Goal: Task Accomplishment & Management: Manage account settings

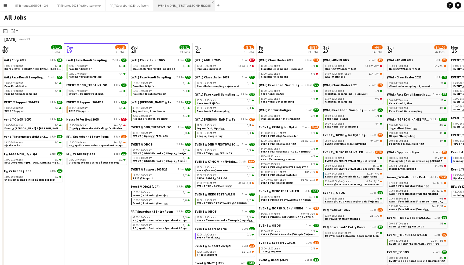
click at [214, 2] on app-icon "Close" at bounding box center [213, 2] width 2 height 2
click at [151, 2] on app-icon "Close" at bounding box center [151, 2] width 2 height 2
click at [51, 4] on button "RF Ringnes 2025 Q3 +Q4 Close" at bounding box center [31, 5] width 41 height 10
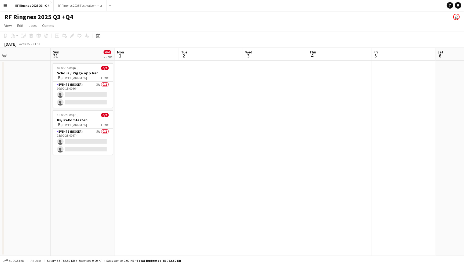
scroll to position [0, 136]
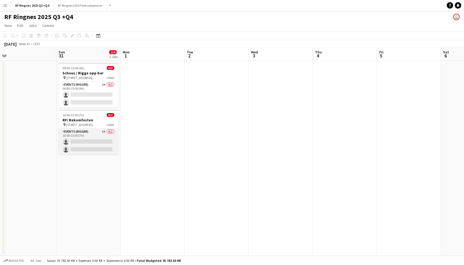
click at [95, 134] on app-card-role "Events (Rigger) 5A 0/2 16:00-23:00 (7h) single-neutral-actions single-neutral-a…" at bounding box center [89, 142] width 60 height 26
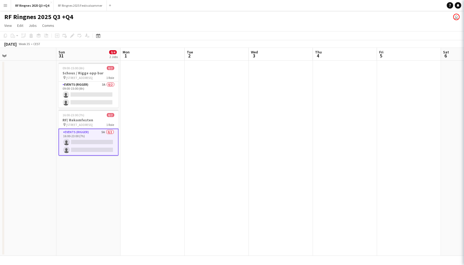
scroll to position [0, 136]
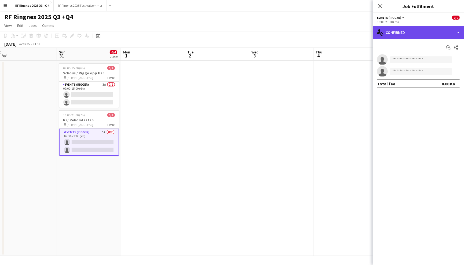
click at [395, 33] on div "single-neutral-actions-check-2 Confirmed" at bounding box center [418, 32] width 91 height 13
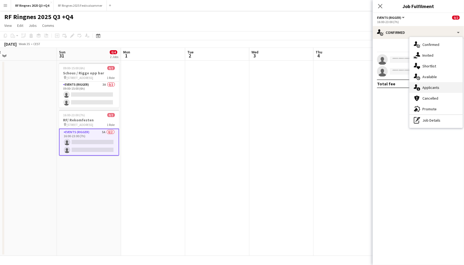
click at [437, 88] on div "single-neutral-actions-information Applicants" at bounding box center [436, 87] width 53 height 11
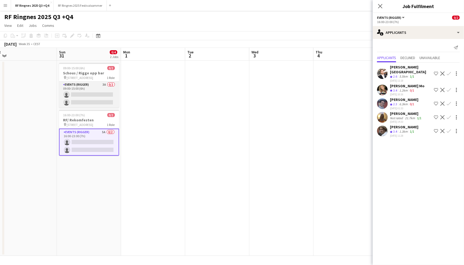
click at [93, 88] on app-card-role "Events (Rigger) 3A 0/2 09:00-15:00 (6h) single-neutral-actions single-neutral-a…" at bounding box center [89, 95] width 60 height 26
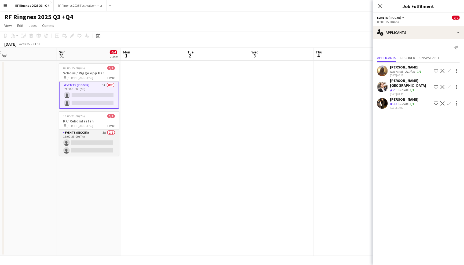
click at [99, 137] on app-card-role "Events (Rigger) 5A 0/2 16:00-23:00 (7h) single-neutral-actions single-neutral-a…" at bounding box center [89, 143] width 60 height 26
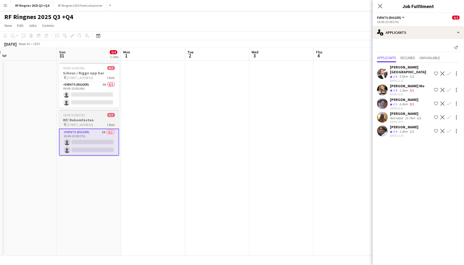
click at [92, 116] on div "16:00-23:00 (7h) 0/2" at bounding box center [89, 115] width 60 height 4
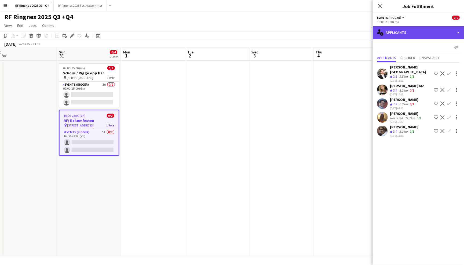
click at [395, 30] on div "single-neutral-actions-information Applicants" at bounding box center [418, 32] width 91 height 13
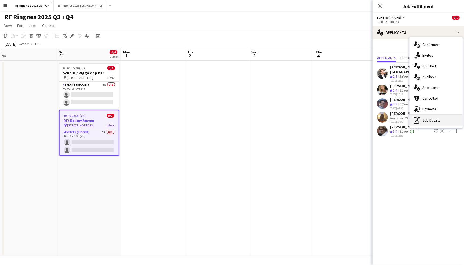
click at [428, 124] on div "pen-write Job Details" at bounding box center [436, 120] width 53 height 11
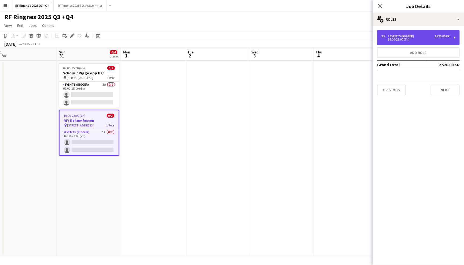
click at [423, 40] on div "16:00-23:00 (7h)" at bounding box center [415, 39] width 68 height 3
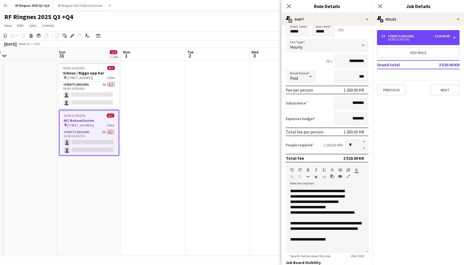
scroll to position [25, 0]
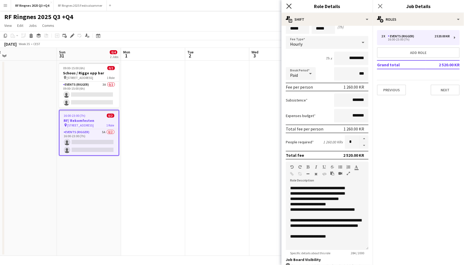
click at [289, 5] on icon "Close pop-in" at bounding box center [288, 5] width 5 height 5
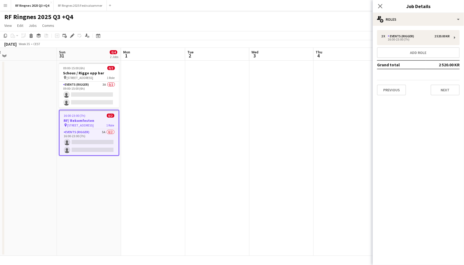
click at [289, 15] on div "RF Ringnes 2025 Q3 +Q4 user" at bounding box center [232, 16] width 464 height 10
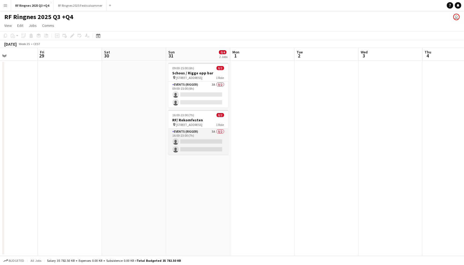
scroll to position [0, 154]
click at [63, 90] on app-date-cell at bounding box center [70, 158] width 64 height 195
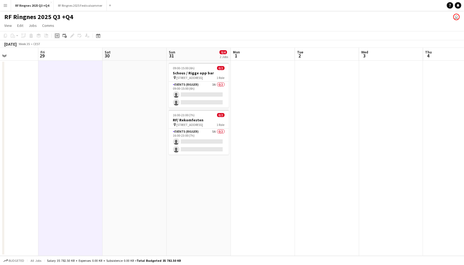
click at [57, 36] on icon at bounding box center [57, 36] width 2 height 2
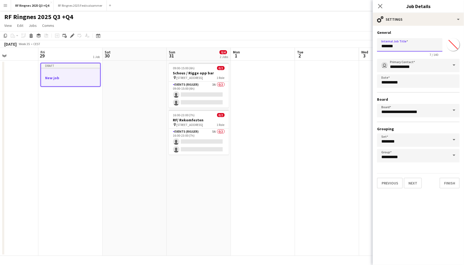
drag, startPoint x: 406, startPoint y: 44, endPoint x: 372, endPoint y: 45, distance: 33.8
click at [372, 45] on body "Menu Boards Boards Boards All jobs Status Workforce Workforce My Workforce Recr…" at bounding box center [232, 132] width 464 height 265
type input "**********"
click at [414, 180] on button "Next" at bounding box center [413, 183] width 18 height 11
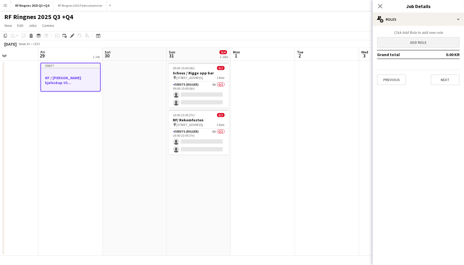
click at [413, 42] on button "Add role" at bounding box center [418, 42] width 83 height 11
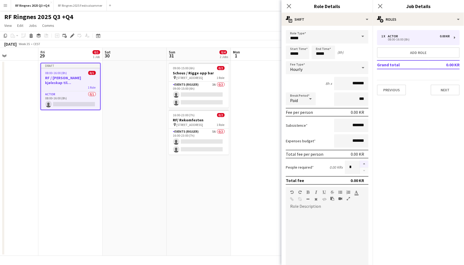
click at [364, 164] on button "button" at bounding box center [364, 163] width 9 height 7
type input "*"
click at [299, 52] on input "*****" at bounding box center [298, 52] width 24 height 13
click at [293, 60] on div at bounding box center [292, 61] width 11 height 5
click at [293, 42] on div at bounding box center [292, 42] width 11 height 5
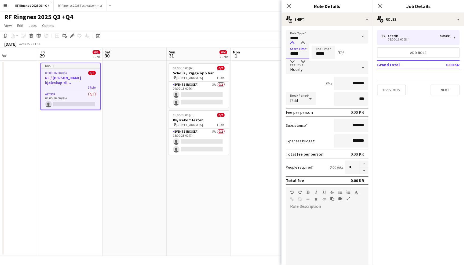
click at [293, 42] on div at bounding box center [292, 42] width 11 height 5
type input "*****"
click at [293, 42] on div at bounding box center [292, 42] width 11 height 5
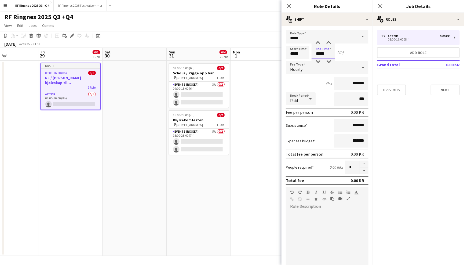
click at [321, 57] on input "*****" at bounding box center [324, 52] width 24 height 13
click at [319, 93] on div "Break Period Paid ***" at bounding box center [327, 98] width 83 height 13
click at [350, 78] on input "*******" at bounding box center [351, 83] width 34 height 13
type input "*********"
click at [319, 213] on div at bounding box center [327, 243] width 83 height 64
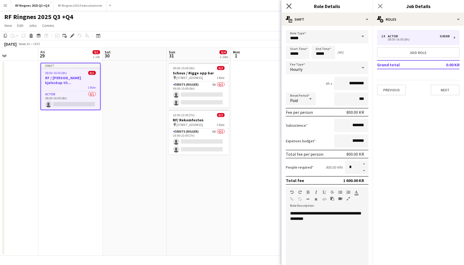
click at [290, 4] on icon "Close pop-in" at bounding box center [288, 5] width 5 height 5
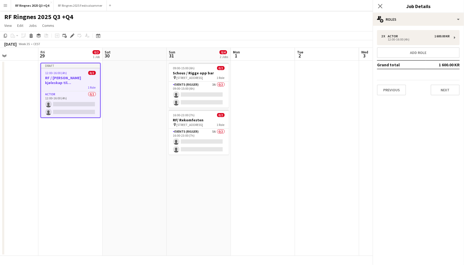
click at [279, 24] on app-page-menu "View Day view expanded Day view collapsed Month view Date picker Jump to today …" at bounding box center [232, 26] width 464 height 10
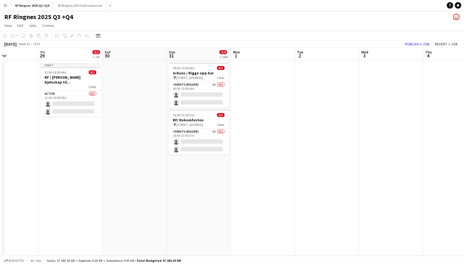
scroll to position [0, 146]
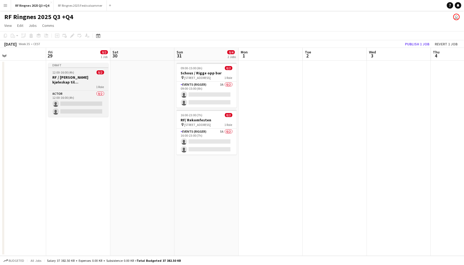
click at [94, 76] on h3 "RF / Levere kjøleskap til Oslo Runway" at bounding box center [78, 80] width 60 height 10
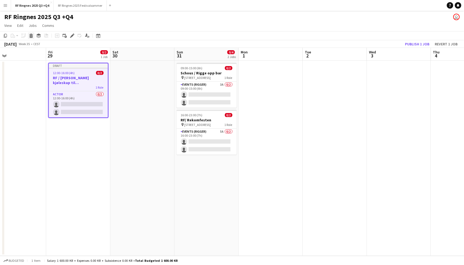
click at [29, 34] on icon at bounding box center [30, 34] width 3 height 1
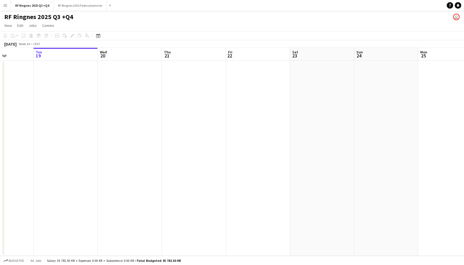
scroll to position [0, 148]
click at [276, 76] on app-date-cell at bounding box center [269, 158] width 64 height 195
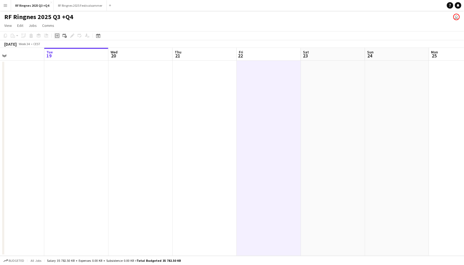
click at [56, 36] on icon "Add job" at bounding box center [57, 36] width 4 height 4
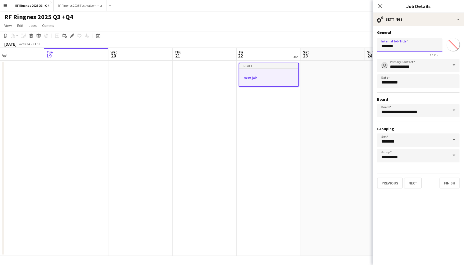
drag, startPoint x: 404, startPoint y: 47, endPoint x: 370, endPoint y: 47, distance: 33.8
click at [370, 47] on body "Menu Boards Boards Boards All jobs Status Workforce Workforce My Workforce Recr…" at bounding box center [232, 132] width 464 height 265
click at [379, 4] on icon "Close pop-in" at bounding box center [380, 5] width 5 height 5
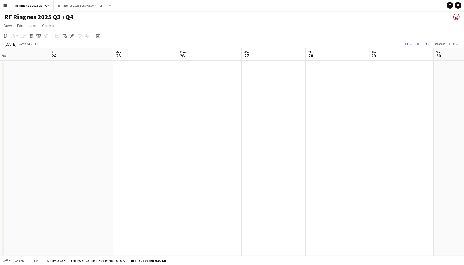
scroll to position [0, 114]
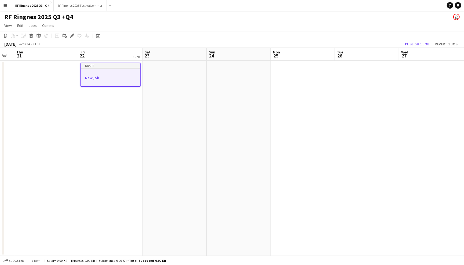
click at [120, 72] on div at bounding box center [110, 73] width 59 height 4
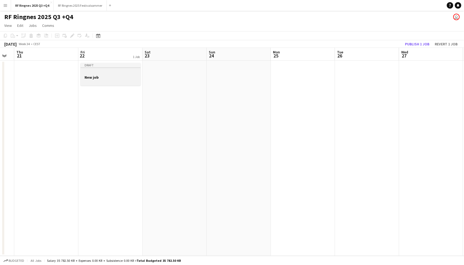
click at [120, 73] on div at bounding box center [111, 72] width 60 height 4
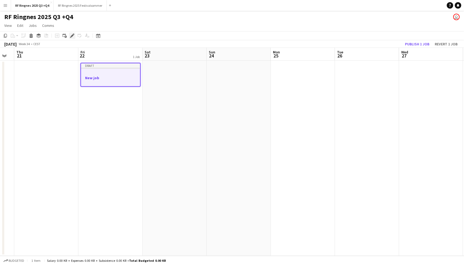
click at [74, 35] on icon "Edit" at bounding box center [72, 36] width 4 height 4
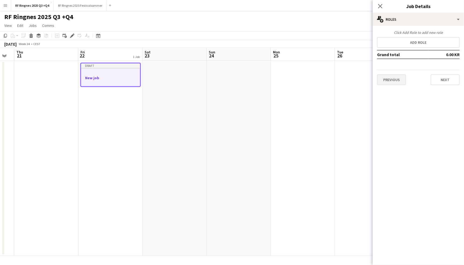
click at [393, 76] on button "Previous" at bounding box center [391, 79] width 29 height 11
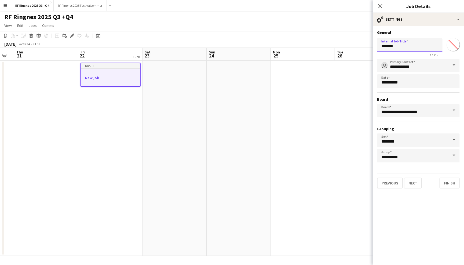
drag, startPoint x: 406, startPoint y: 47, endPoint x: 361, endPoint y: 47, distance: 44.8
click at [361, 47] on body "Menu Boards Boards Boards All jobs Status Workforce Workforce My Workforce Recr…" at bounding box center [232, 132] width 464 height 265
type input "*"
type input "**********"
click at [416, 181] on button "Next" at bounding box center [413, 183] width 18 height 11
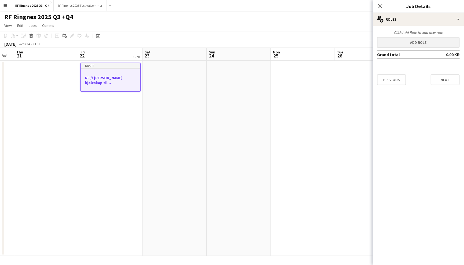
click at [410, 43] on button "Add role" at bounding box center [418, 42] width 83 height 11
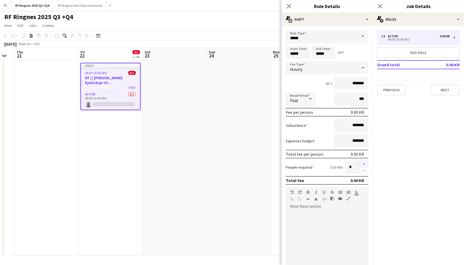
click at [364, 162] on button "button" at bounding box center [364, 163] width 9 height 7
type input "*"
click at [316, 208] on div at bounding box center [327, 241] width 83 height 68
click at [350, 85] on input "*******" at bounding box center [351, 83] width 34 height 13
click at [353, 85] on input "*****" at bounding box center [351, 83] width 34 height 13
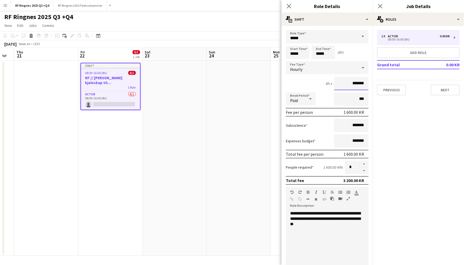
type input "*******"
click at [342, 225] on div "**********" at bounding box center [327, 243] width 83 height 64
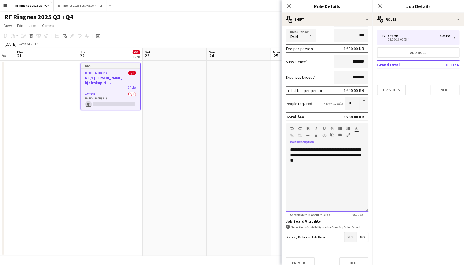
scroll to position [68, 0]
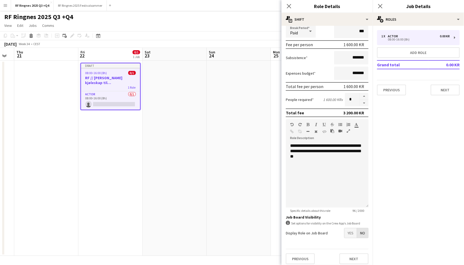
click at [362, 229] on span "No" at bounding box center [362, 233] width 11 height 10
click at [351, 228] on span "Yes" at bounding box center [350, 233] width 12 height 10
click at [351, 230] on span "Yes" at bounding box center [350, 233] width 12 height 10
click at [352, 244] on span "Yes" at bounding box center [350, 245] width 12 height 10
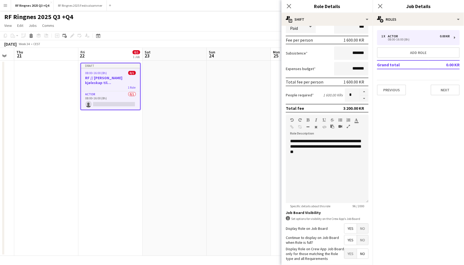
scroll to position [67, 0]
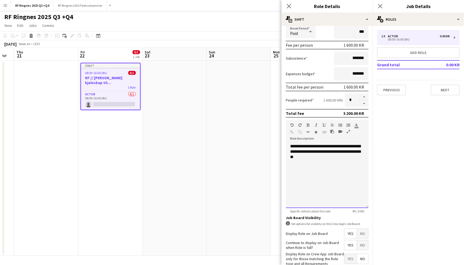
click at [321, 153] on div "**********" at bounding box center [327, 176] width 83 height 64
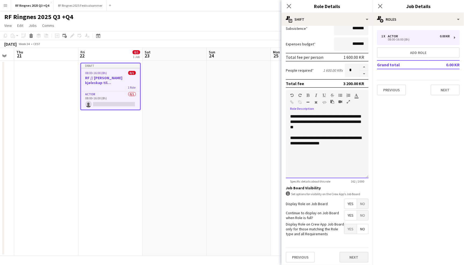
scroll to position [97, 0]
click at [356, 258] on button "Next" at bounding box center [353, 257] width 29 height 11
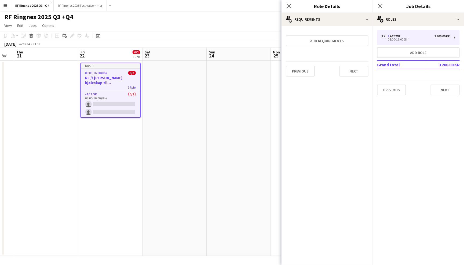
scroll to position [0, 0]
click at [335, 40] on button "Add requirements" at bounding box center [327, 40] width 83 height 11
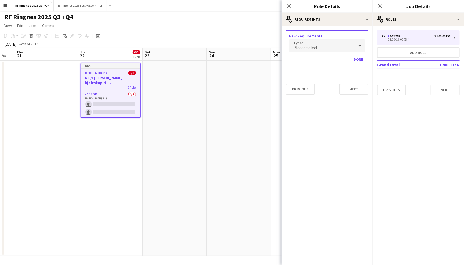
click at [325, 42] on div "Please select" at bounding box center [321, 45] width 65 height 13
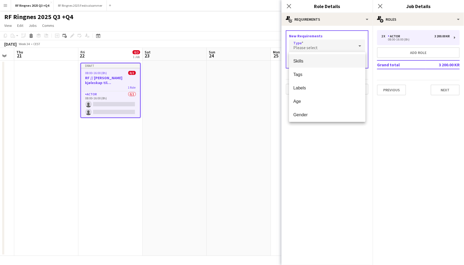
click at [316, 56] on mat-option "Skills" at bounding box center [327, 60] width 76 height 13
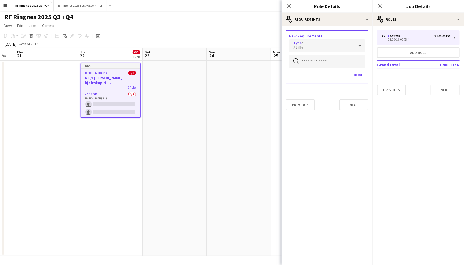
click at [317, 62] on input "text" at bounding box center [327, 61] width 76 height 13
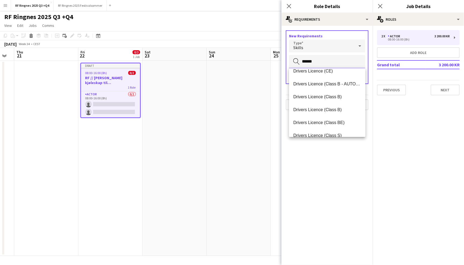
scroll to position [110, 0]
type input "******"
click at [334, 93] on span "Drivers Licence (Class B)" at bounding box center [327, 95] width 68 height 5
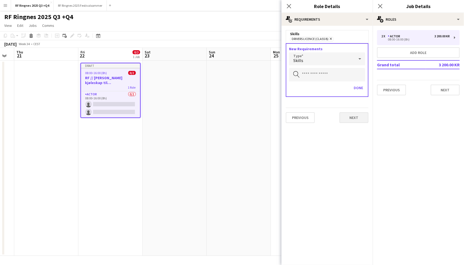
click at [351, 115] on button "Next" at bounding box center [353, 117] width 29 height 11
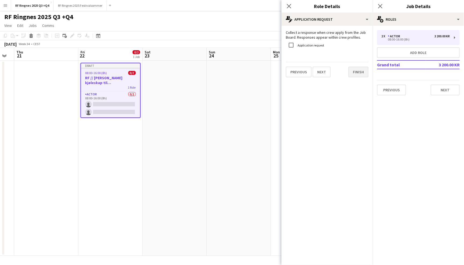
click at [359, 71] on button "Finish" at bounding box center [358, 72] width 20 height 11
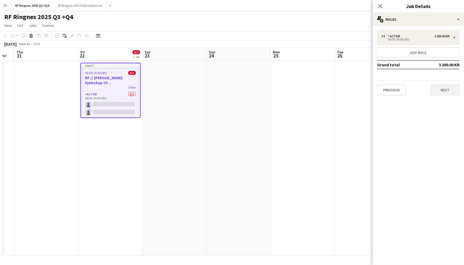
click at [451, 89] on button "Next" at bounding box center [445, 90] width 29 height 11
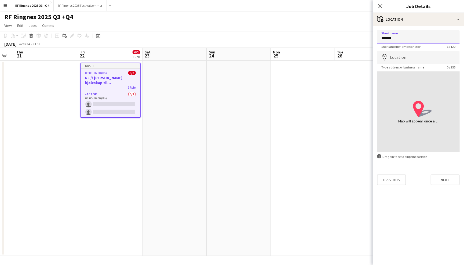
type input "*******"
drag, startPoint x: 403, startPoint y: 39, endPoint x: 366, endPoint y: 39, distance: 37.3
click at [366, 39] on body "Menu Boards Boards Boards All jobs Status Workforce Workforce My Workforce Recr…" at bounding box center [232, 132] width 464 height 265
drag, startPoint x: 422, startPoint y: 38, endPoint x: 363, endPoint y: 38, distance: 59.0
click at [363, 38] on body "Menu Boards Boards Boards All jobs Status Workforce Workforce My Workforce Recr…" at bounding box center [232, 132] width 464 height 265
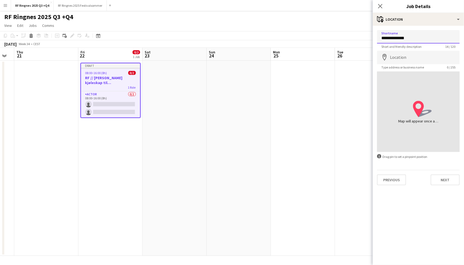
type input "*"
type input "**********"
click at [443, 180] on button "Next" at bounding box center [445, 179] width 29 height 11
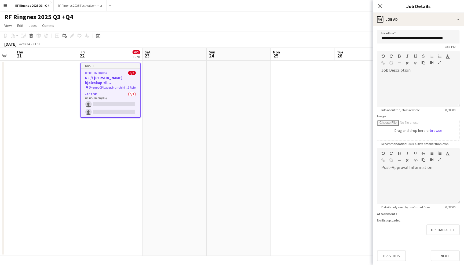
click at [449, 259] on div "**********" at bounding box center [418, 146] width 91 height 240
click at [449, 254] on button "Next" at bounding box center [445, 255] width 29 height 11
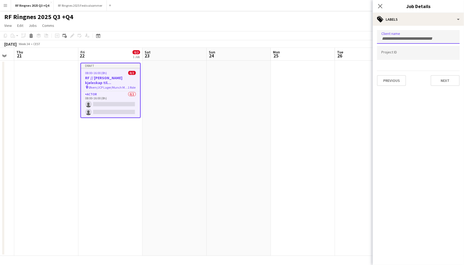
click at [400, 35] on form at bounding box center [418, 38] width 74 height 6
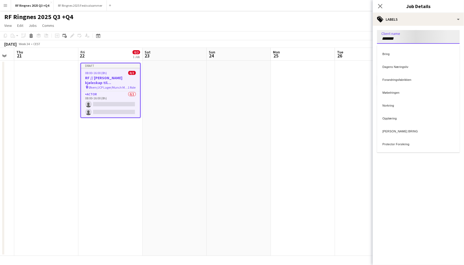
type input "*******"
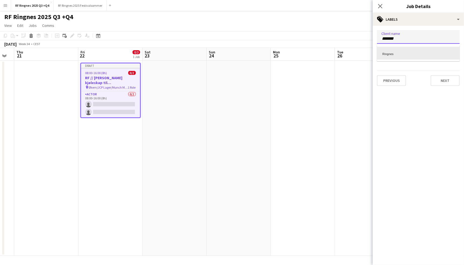
click at [404, 54] on div "Ringnes" at bounding box center [418, 53] width 83 height 13
click at [448, 81] on button "Next" at bounding box center [445, 80] width 29 height 11
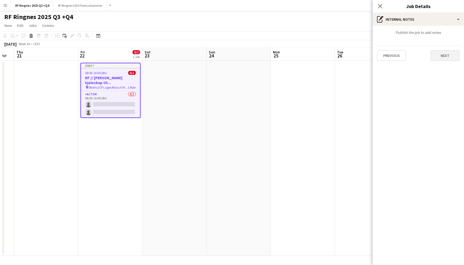
click at [443, 51] on button "Next" at bounding box center [445, 55] width 29 height 11
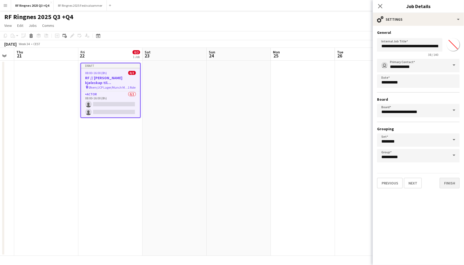
click at [454, 184] on button "Finish" at bounding box center [450, 183] width 20 height 11
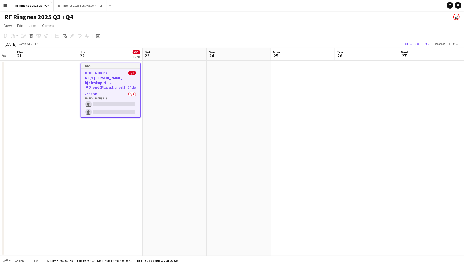
click at [417, 29] on app-page-menu "View Day view expanded Day view collapsed Month view Date picker Jump to today …" at bounding box center [232, 26] width 464 height 10
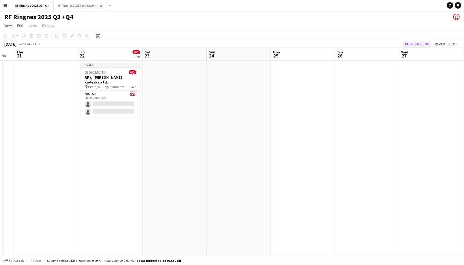
click at [417, 44] on button "Publish 1 job" at bounding box center [417, 44] width 29 height 7
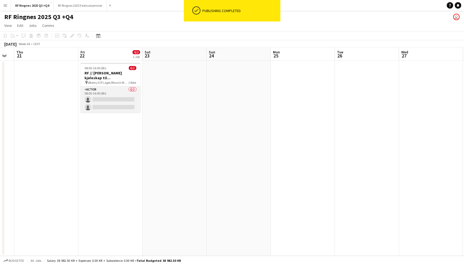
click at [120, 92] on app-card-role "Actor 0/2 08:00-16:00 (8h) single-neutral-actions single-neutral-actions" at bounding box center [111, 99] width 60 height 26
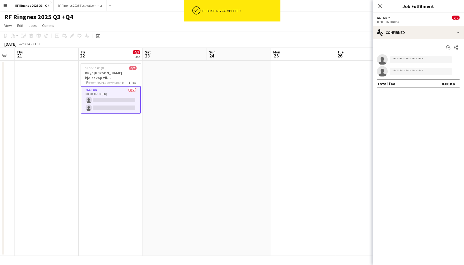
click at [271, 27] on app-page-menu "View Day view expanded Day view collapsed Month view Date picker Jump to today …" at bounding box center [232, 26] width 464 height 10
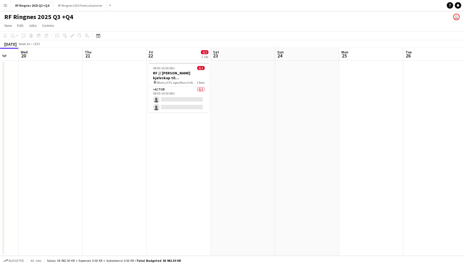
scroll to position [0, 169]
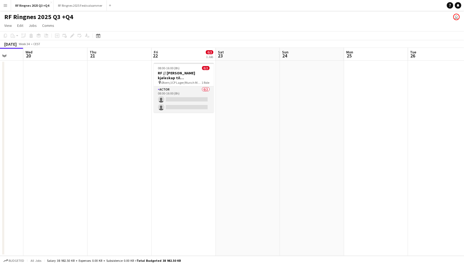
click at [188, 95] on app-card-role "Actor 0/2 08:00-16:00 (8h) single-neutral-actions single-neutral-actions" at bounding box center [184, 99] width 60 height 26
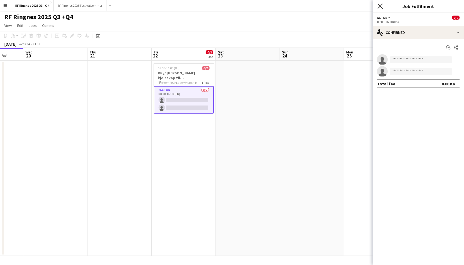
click at [381, 6] on icon "Close pop-in" at bounding box center [380, 5] width 5 height 5
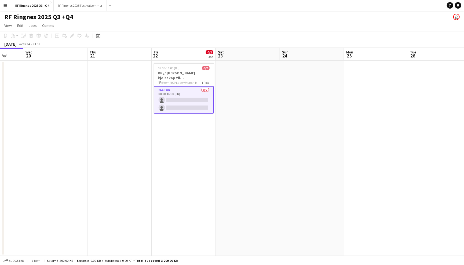
click at [226, 25] on app-page-menu "View Day view expanded Day view collapsed Month view Date picker Jump to today …" at bounding box center [232, 26] width 464 height 10
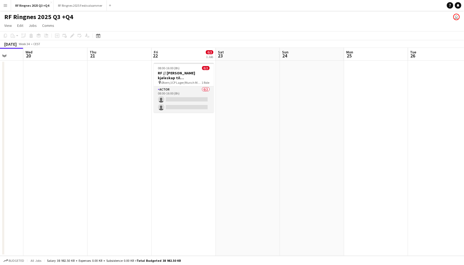
click at [187, 96] on app-card-role "Actor 0/2 08:00-16:00 (8h) single-neutral-actions single-neutral-actions" at bounding box center [184, 99] width 60 height 26
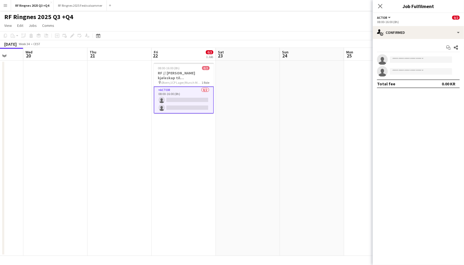
click at [279, 21] on app-page-menu "View Day view expanded Day view collapsed Month view Date picker Jump to today …" at bounding box center [232, 26] width 464 height 10
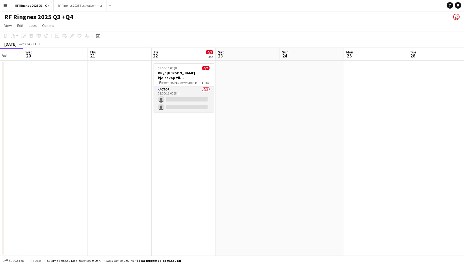
click at [181, 93] on app-card-role "Actor 0/2 08:00-16:00 (8h) single-neutral-actions single-neutral-actions" at bounding box center [184, 99] width 60 height 26
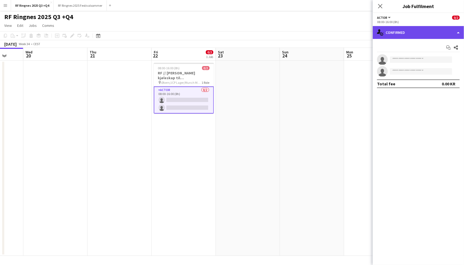
click at [423, 34] on div "single-neutral-actions-check-2 Confirmed" at bounding box center [418, 32] width 91 height 13
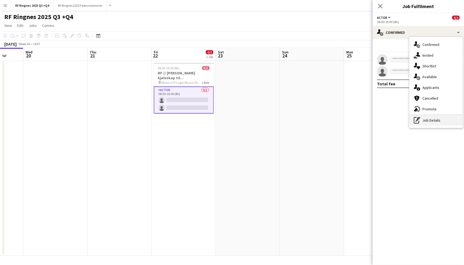
click at [441, 119] on div "pen-write Job Details" at bounding box center [436, 120] width 53 height 11
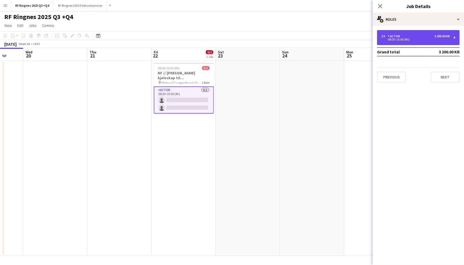
click at [434, 36] on div "3 200.00 KR" at bounding box center [441, 36] width 15 height 4
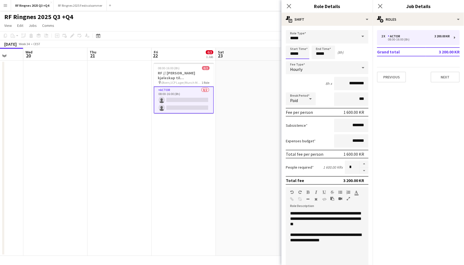
click at [298, 54] on input "*****" at bounding box center [298, 52] width 24 height 13
click at [290, 62] on div at bounding box center [292, 61] width 11 height 5
click at [291, 62] on div at bounding box center [292, 61] width 11 height 5
click at [293, 42] on div at bounding box center [292, 42] width 11 height 5
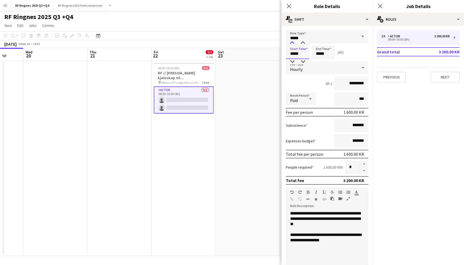
click at [293, 42] on div at bounding box center [292, 42] width 11 height 5
click at [302, 41] on div at bounding box center [303, 42] width 11 height 5
type input "*****"
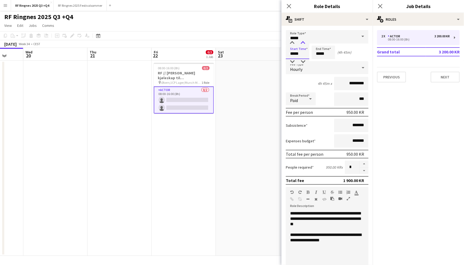
click at [302, 41] on div at bounding box center [303, 42] width 11 height 5
click at [326, 53] on input "*****" at bounding box center [324, 52] width 24 height 13
click at [318, 40] on div at bounding box center [318, 42] width 11 height 5
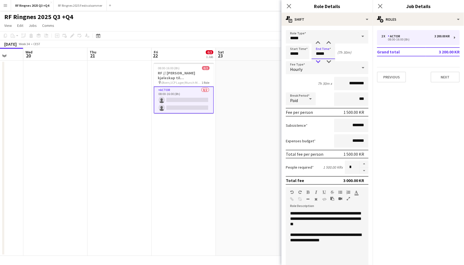
click at [317, 63] on div at bounding box center [318, 61] width 11 height 5
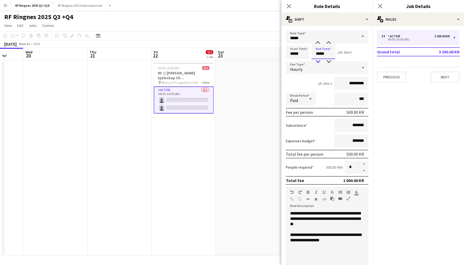
click at [317, 63] on div at bounding box center [318, 61] width 11 height 5
click at [328, 41] on div at bounding box center [328, 42] width 11 height 5
click at [326, 60] on div at bounding box center [328, 61] width 11 height 5
click at [319, 61] on div at bounding box center [318, 61] width 11 height 5
click at [318, 42] on div at bounding box center [318, 42] width 11 height 5
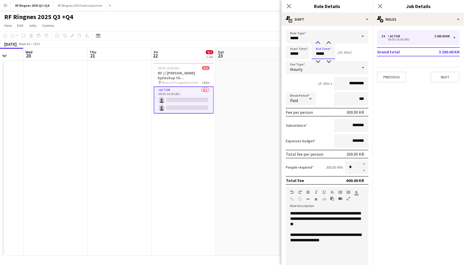
type input "*****"
click at [318, 42] on div at bounding box center [318, 42] width 11 height 5
click at [295, 57] on input "*****" at bounding box center [298, 52] width 24 height 13
click at [292, 61] on div at bounding box center [292, 61] width 11 height 5
click at [293, 46] on input "*****" at bounding box center [298, 52] width 24 height 13
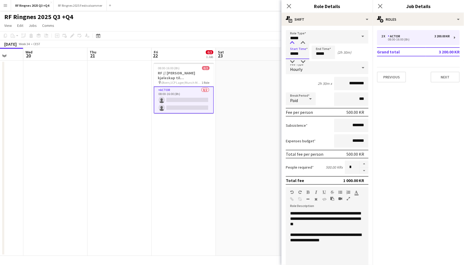
click at [293, 44] on div at bounding box center [292, 42] width 11 height 5
click at [305, 63] on div at bounding box center [303, 61] width 11 height 5
type input "*****"
click at [305, 63] on div at bounding box center [303, 61] width 11 height 5
click at [335, 229] on div at bounding box center [327, 229] width 74 height 5
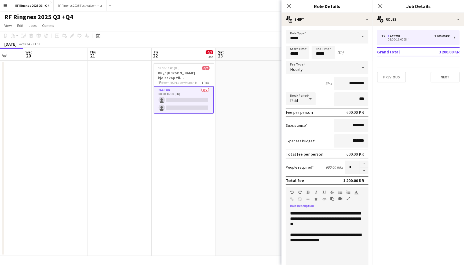
click at [341, 241] on div "**********" at bounding box center [327, 242] width 74 height 21
drag, startPoint x: 341, startPoint y: 239, endPoint x: 289, endPoint y: 228, distance: 53.2
click at [289, 228] on div "**********" at bounding box center [327, 243] width 83 height 64
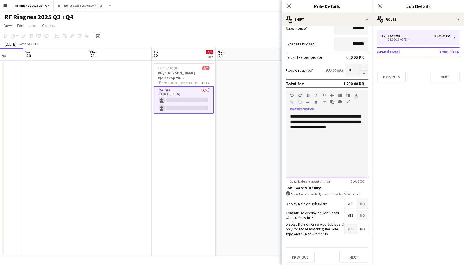
scroll to position [97, 0]
click at [388, 154] on mat-expansion-panel "pencil3 General details 2 x Actor 3 200.00 KR 08:00-16:00 (8h) Grand total 3 20…" at bounding box center [418, 145] width 91 height 239
click at [354, 127] on div "**********" at bounding box center [327, 146] width 83 height 64
click at [316, 116] on div "**********" at bounding box center [327, 146] width 83 height 64
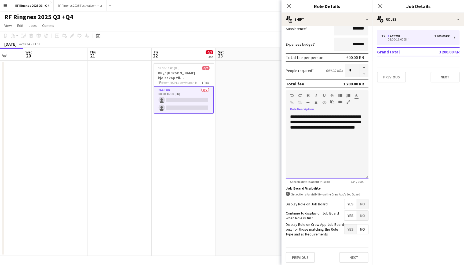
click at [341, 164] on div "**********" at bounding box center [327, 146] width 83 height 64
click at [356, 254] on button "Next" at bounding box center [353, 257] width 29 height 11
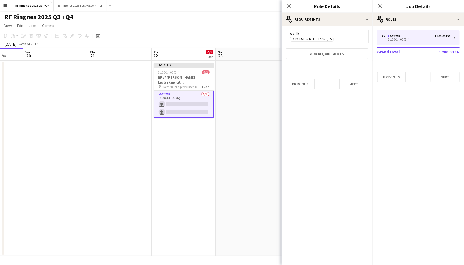
scroll to position [0, 0]
click at [354, 84] on button "Next" at bounding box center [353, 84] width 29 height 11
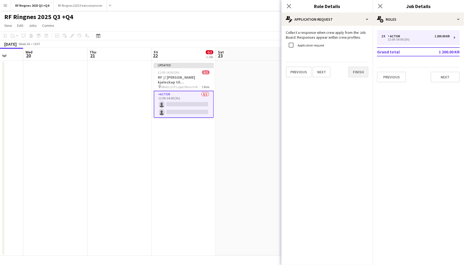
click at [364, 71] on button "Finish" at bounding box center [358, 72] width 20 height 11
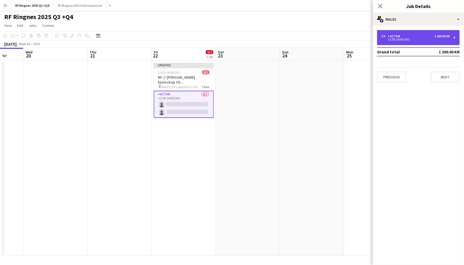
click at [417, 41] on div "2 x Actor 1 200.00 KR 11:00-14:00 (3h)" at bounding box center [418, 37] width 83 height 15
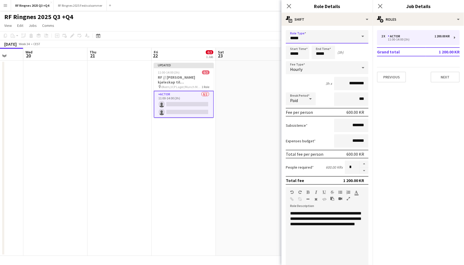
click at [307, 41] on input "*****" at bounding box center [327, 36] width 83 height 13
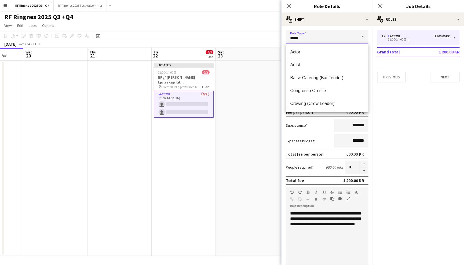
drag, startPoint x: 307, startPoint y: 40, endPoint x: 279, endPoint y: 40, distance: 27.6
click at [279, 40] on body "Menu Boards Boards Boards All jobs Status Workforce Workforce My Workforce Recr…" at bounding box center [232, 132] width 464 height 265
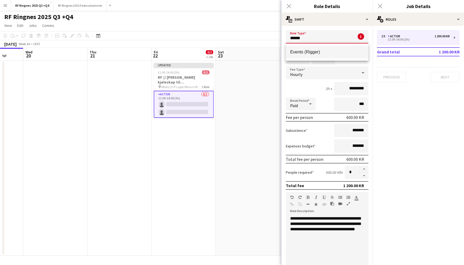
click at [305, 51] on span "Events (Rigger)" at bounding box center [327, 51] width 74 height 5
type input "**********"
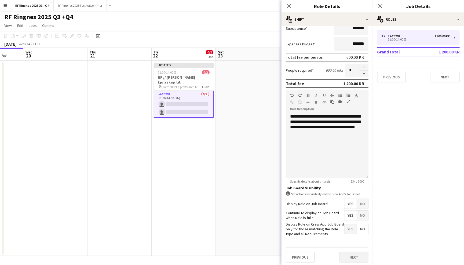
scroll to position [97, 0]
click at [353, 252] on button "Next" at bounding box center [353, 257] width 29 height 11
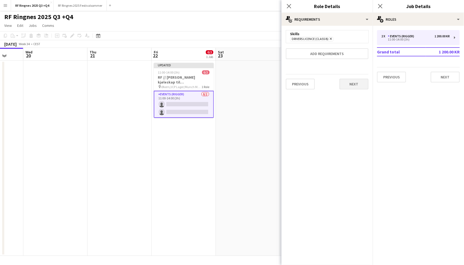
click at [354, 88] on button "Next" at bounding box center [353, 84] width 29 height 11
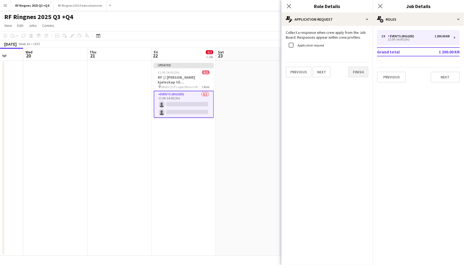
click at [362, 74] on button "Finish" at bounding box center [358, 72] width 20 height 11
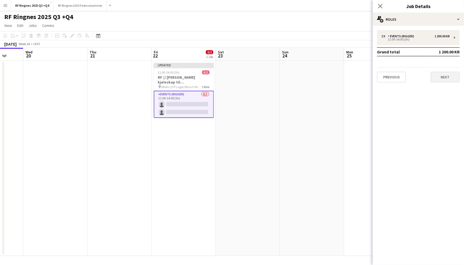
click at [448, 78] on button "Next" at bounding box center [445, 77] width 29 height 11
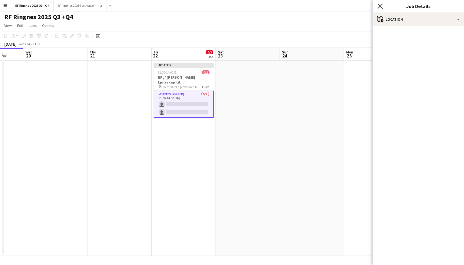
click at [381, 7] on icon at bounding box center [380, 5] width 5 height 5
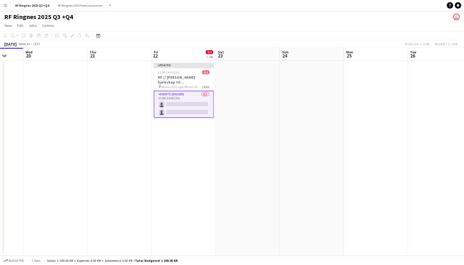
click at [390, 24] on app-page-menu "View Day view expanded Day view collapsed Month view Date picker Jump to today …" at bounding box center [232, 26] width 464 height 10
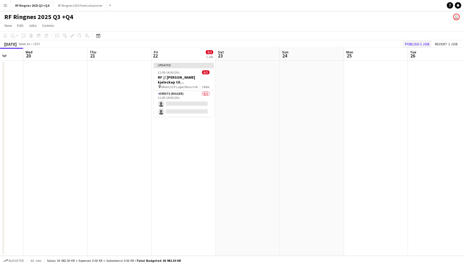
click at [420, 45] on button "Publish 1 job" at bounding box center [417, 44] width 29 height 7
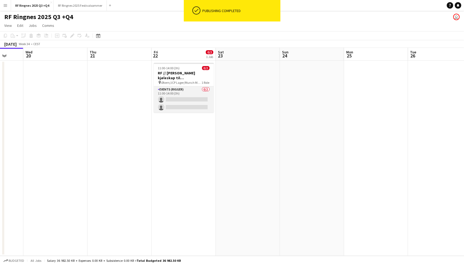
click at [187, 92] on app-card-role "Events (Rigger) 0/2 11:00-14:00 (3h) single-neutral-actions single-neutral-acti…" at bounding box center [184, 99] width 60 height 26
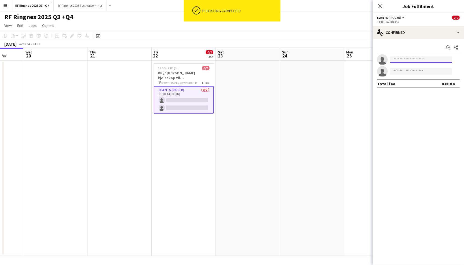
click at [399, 62] on input at bounding box center [421, 59] width 62 height 6
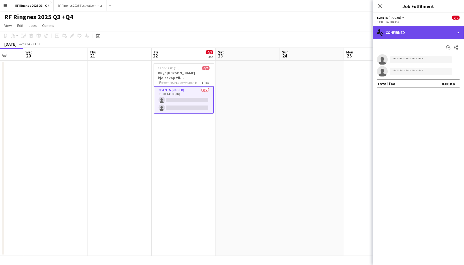
click at [399, 36] on div "single-neutral-actions-check-2 Confirmed" at bounding box center [418, 32] width 91 height 13
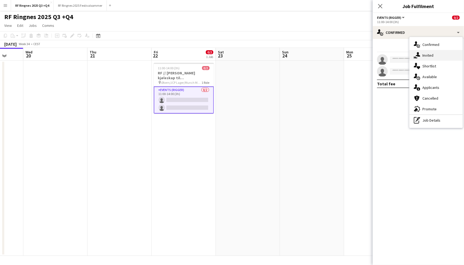
click at [428, 54] on div "single-neutral-actions-share-1 Invited" at bounding box center [436, 55] width 53 height 11
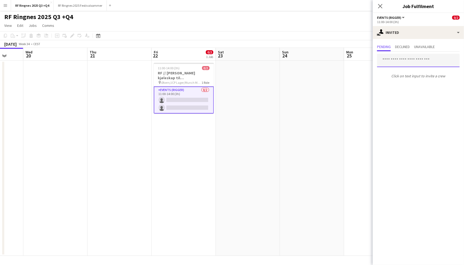
click at [401, 65] on input "text" at bounding box center [418, 60] width 83 height 13
type input "*********"
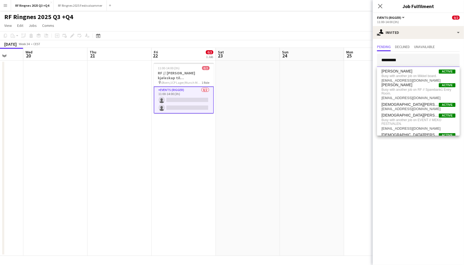
drag, startPoint x: 404, startPoint y: 61, endPoint x: 369, endPoint y: 61, distance: 34.4
click at [369, 61] on body "Menu Boards Boards Boards All jobs Status Workforce Workforce My Workforce Recr…" at bounding box center [232, 132] width 464 height 265
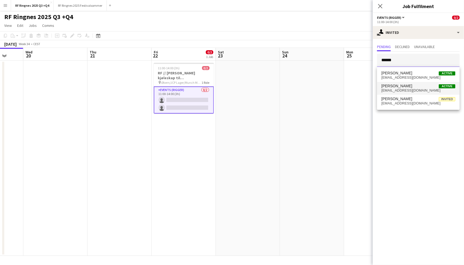
type input "******"
click at [400, 86] on span "[PERSON_NAME]" at bounding box center [396, 86] width 31 height 5
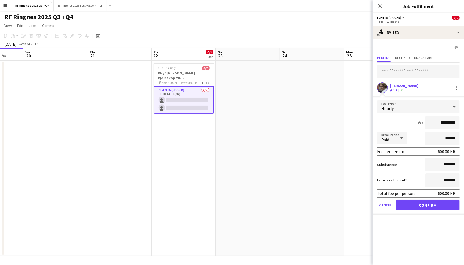
click at [437, 205] on button "Confirm" at bounding box center [428, 205] width 64 height 11
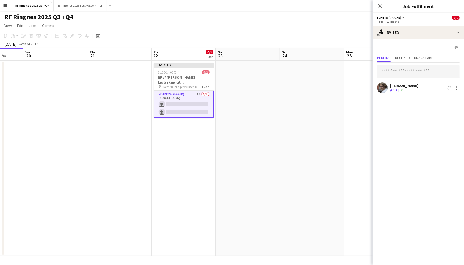
click at [414, 74] on input "text" at bounding box center [418, 71] width 83 height 13
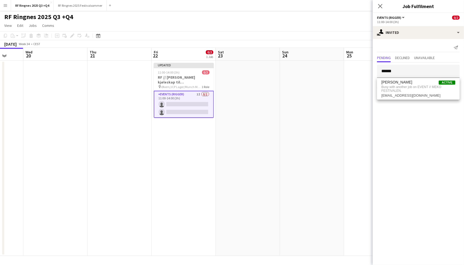
drag, startPoint x: 418, startPoint y: 74, endPoint x: 363, endPoint y: 74, distance: 55.3
click at [363, 74] on body "Menu Boards Boards Boards All jobs Status Workforce Workforce My Workforce Recr…" at bounding box center [232, 132] width 464 height 265
type input "*"
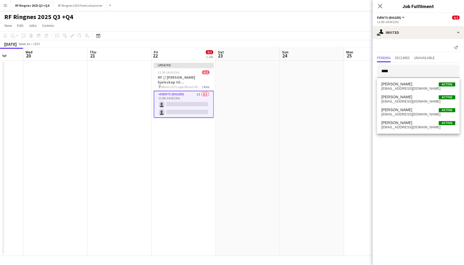
type input "****"
drag, startPoint x: 363, startPoint y: 74, endPoint x: 397, endPoint y: 128, distance: 64.4
click at [397, 128] on span "mossulrik@gmail.com" at bounding box center [418, 127] width 74 height 4
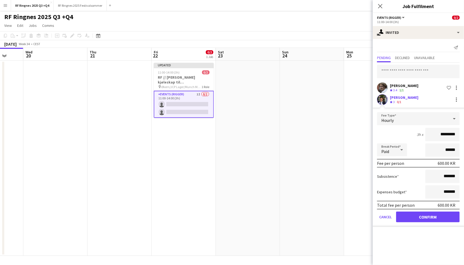
click at [434, 213] on button "Confirm" at bounding box center [428, 216] width 64 height 11
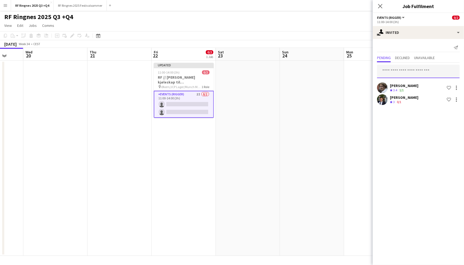
click at [414, 74] on input "text" at bounding box center [418, 71] width 83 height 13
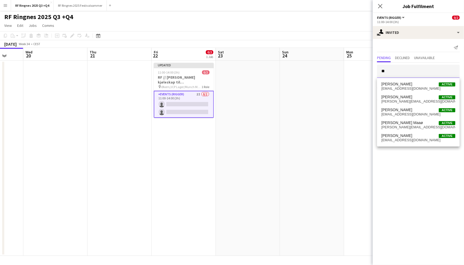
type input "*"
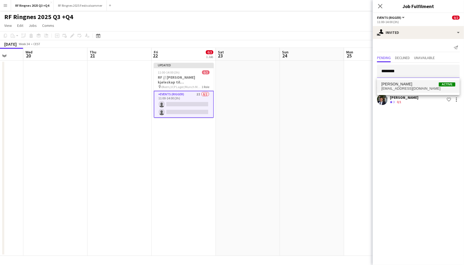
type input "********"
click at [411, 87] on span "fili-oe@online.no" at bounding box center [418, 88] width 74 height 4
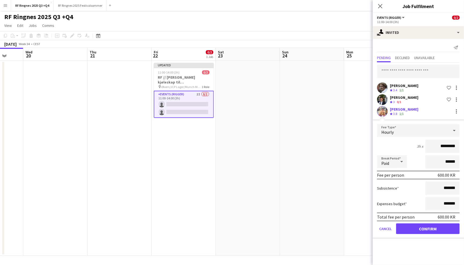
click at [421, 225] on button "Confirm" at bounding box center [428, 228] width 64 height 11
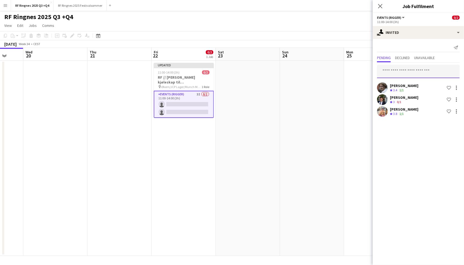
click at [398, 69] on input "text" at bounding box center [418, 71] width 83 height 13
click at [348, 26] on app-page-menu "View Day view expanded Day view collapsed Month view Date picker Jump to today …" at bounding box center [232, 26] width 464 height 10
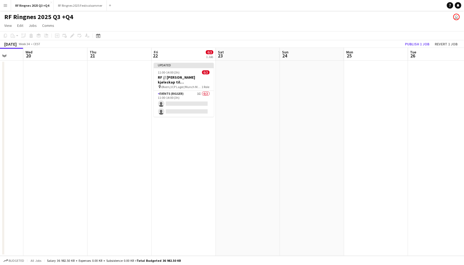
click at [357, 26] on app-page-menu "View Day view expanded Day view collapsed Month view Date picker Jump to today …" at bounding box center [232, 26] width 464 height 10
click at [422, 42] on button "Publish 1 job" at bounding box center [417, 44] width 29 height 7
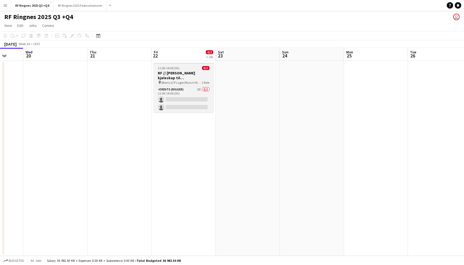
click at [166, 74] on h3 "RF // [PERSON_NAME] kjøleskap til [GEOGRAPHIC_DATA]" at bounding box center [184, 76] width 60 height 10
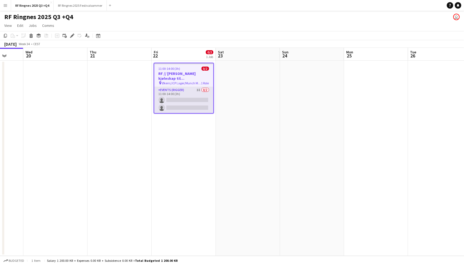
click at [173, 96] on app-card-role "Events (Rigger) 3I 0/2 11:00-14:00 (3h) single-neutral-actions single-neutral-a…" at bounding box center [183, 100] width 59 height 26
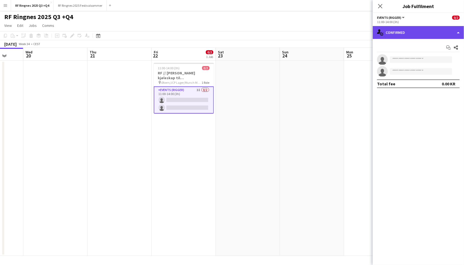
click at [416, 34] on div "single-neutral-actions-check-2 Confirmed" at bounding box center [418, 32] width 91 height 13
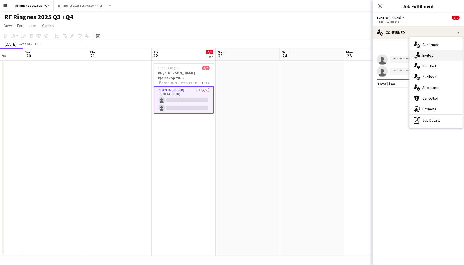
click at [436, 56] on div "single-neutral-actions-share-1 Invited" at bounding box center [436, 55] width 53 height 11
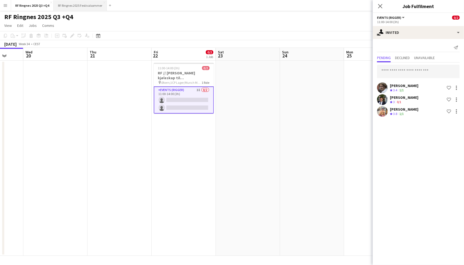
click at [79, 8] on button "RF Ringnes 2025 Festivalsommer Close" at bounding box center [80, 5] width 53 height 10
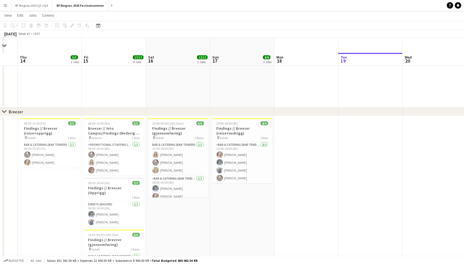
scroll to position [107, 0]
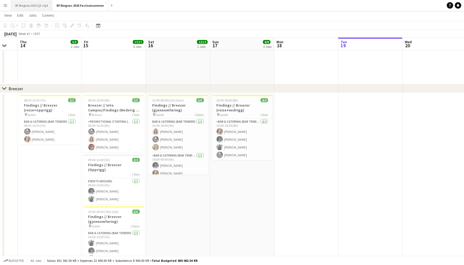
click at [43, 5] on button "RF Ringnes 2025 Q3 +Q4 Close" at bounding box center [31, 5] width 41 height 10
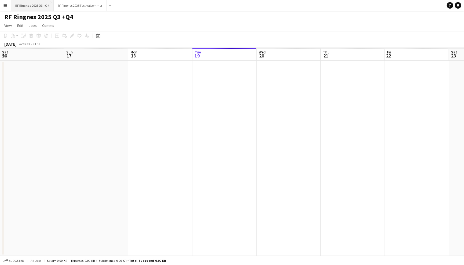
scroll to position [0, 128]
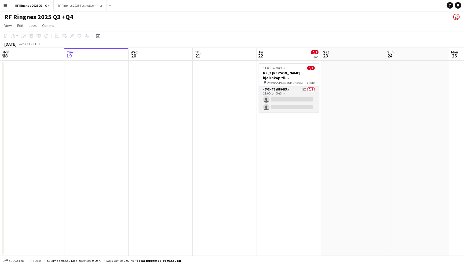
click at [296, 92] on app-card-role "Events (Rigger) 3I 0/2 11:00-14:00 (3h) single-neutral-actions single-neutral-a…" at bounding box center [289, 99] width 60 height 26
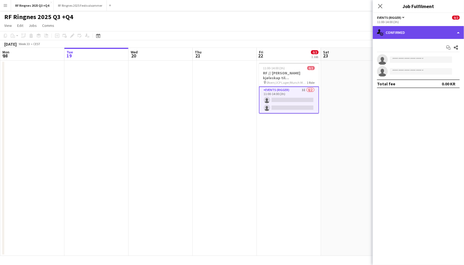
click at [409, 29] on div "single-neutral-actions-check-2 Confirmed" at bounding box center [418, 32] width 91 height 13
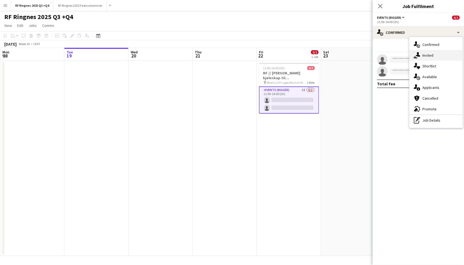
click at [427, 58] on div "single-neutral-actions-share-1 Invited" at bounding box center [436, 55] width 53 height 11
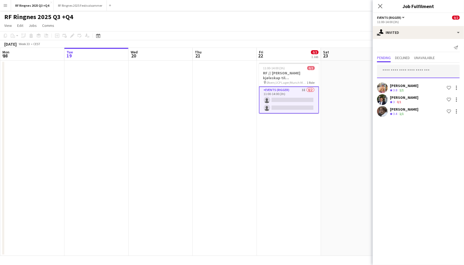
click at [392, 73] on input "text" at bounding box center [418, 71] width 83 height 13
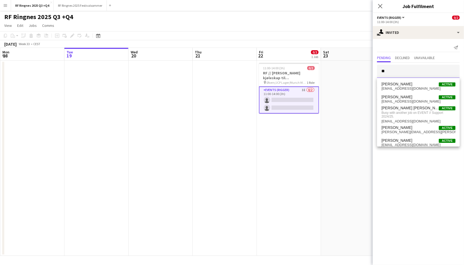
type input "*"
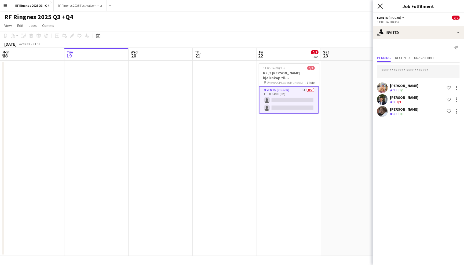
click at [381, 8] on icon "Close pop-in" at bounding box center [380, 5] width 5 height 5
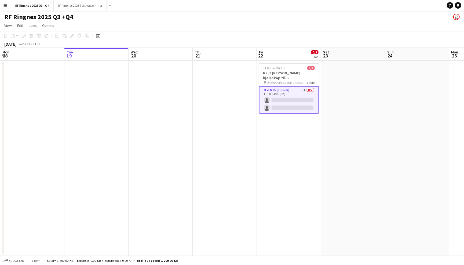
click at [366, 14] on div "RF Ringnes 2025 Q3 +Q4 user" at bounding box center [232, 16] width 464 height 10
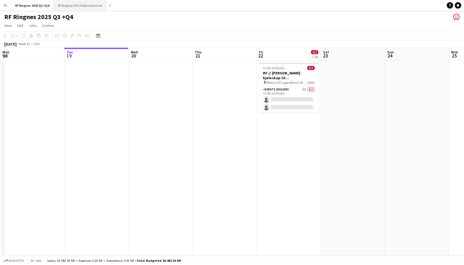
click at [87, 8] on button "RF Ringnes 2025 Festivalsommer Close" at bounding box center [80, 5] width 53 height 10
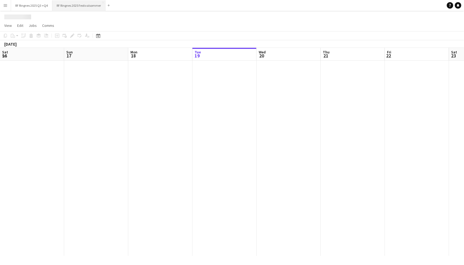
scroll to position [0, 128]
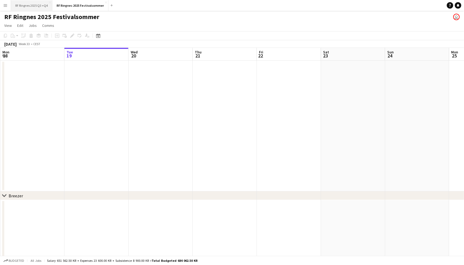
click at [35, 2] on button "RF Ringnes 2025 Q3 +Q4 Close" at bounding box center [31, 5] width 41 height 10
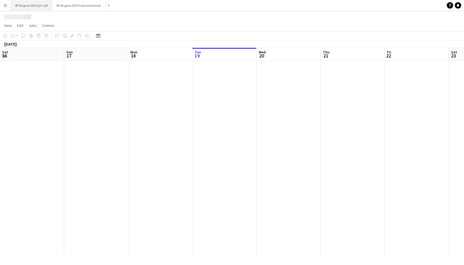
scroll to position [0, 128]
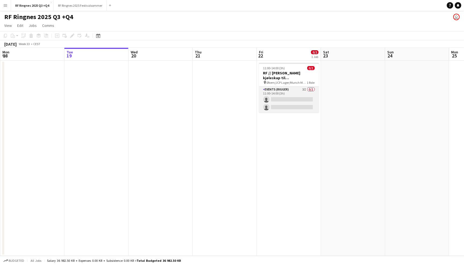
click at [285, 94] on app-card-role "Events (Rigger) 3I 0/2 11:00-14:00 (3h) single-neutral-actions single-neutral-a…" at bounding box center [289, 99] width 60 height 26
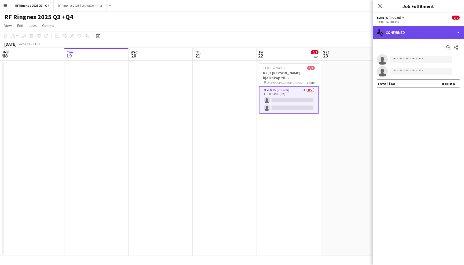
click at [405, 33] on div "single-neutral-actions-check-2 Confirmed" at bounding box center [418, 32] width 91 height 13
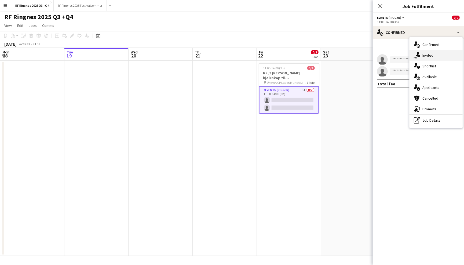
click at [427, 57] on div "single-neutral-actions-share-1 Invited" at bounding box center [436, 55] width 53 height 11
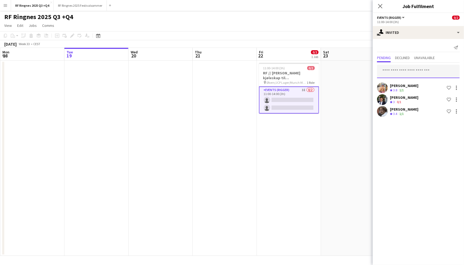
click at [411, 72] on input "text" at bounding box center [418, 71] width 83 height 13
click at [219, 29] on app-page-menu "View Day view expanded Day view collapsed Month view Date picker Jump to today …" at bounding box center [232, 26] width 464 height 10
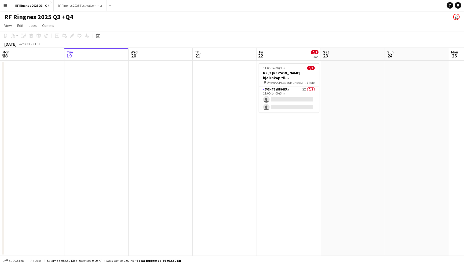
click at [6, 2] on button "Menu" at bounding box center [5, 5] width 11 height 11
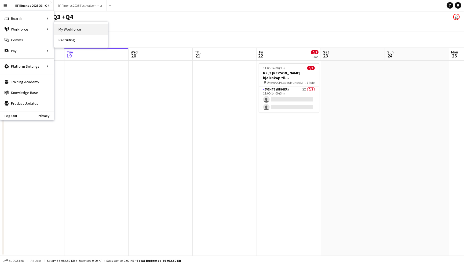
click at [71, 32] on link "My Workforce" at bounding box center [81, 29] width 54 height 11
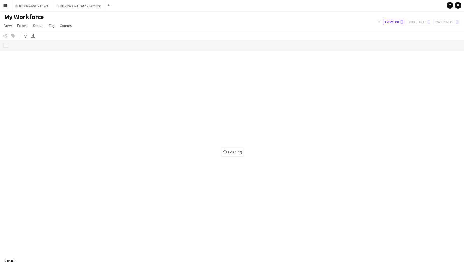
click at [5, 4] on app-icon "Menu" at bounding box center [5, 5] width 4 height 4
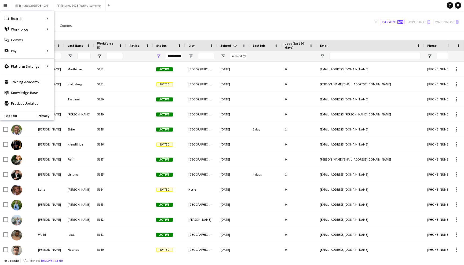
click at [119, 23] on div "My Workforce View Views Default view New view Update view Delete view Edit name…" at bounding box center [232, 22] width 464 height 18
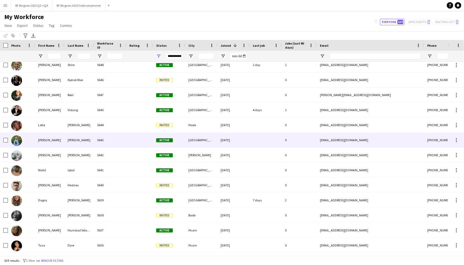
scroll to position [65, 0]
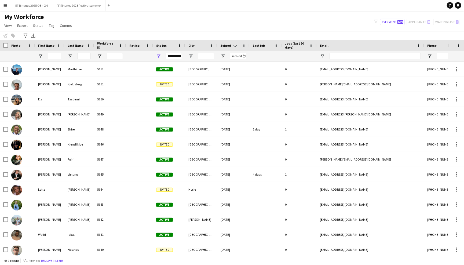
click at [262, 45] on span "Last job" at bounding box center [259, 45] width 12 height 4
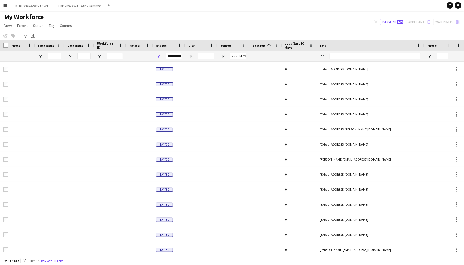
click at [262, 45] on span "Last job" at bounding box center [259, 45] width 12 height 4
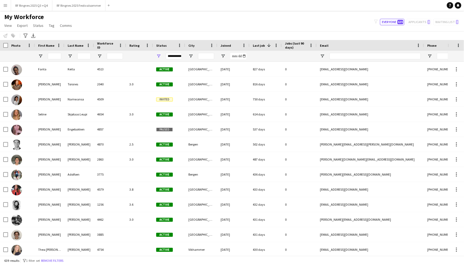
click at [262, 45] on span "Last job" at bounding box center [259, 45] width 12 height 4
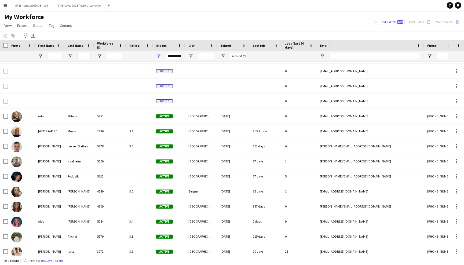
click at [295, 43] on span "Jobs (last 90 days)" at bounding box center [296, 45] width 22 height 8
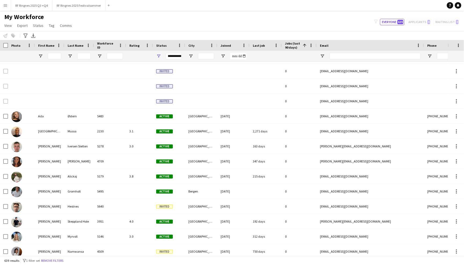
click at [295, 43] on span "Jobs (last 90 days)" at bounding box center [293, 45] width 16 height 8
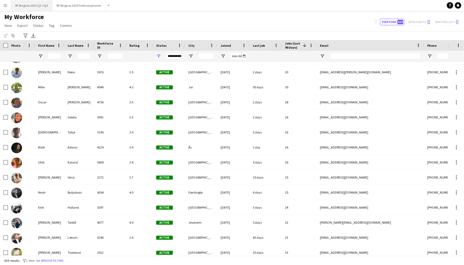
click at [39, 5] on button "RF Ringnes 2025 Q3 +Q4 Close" at bounding box center [31, 5] width 41 height 10
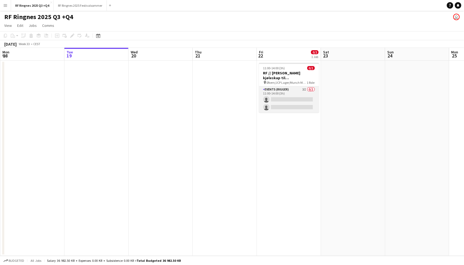
click at [283, 89] on app-card-role "Events (Rigger) 3I 0/2 11:00-14:00 (3h) single-neutral-actions single-neutral-a…" at bounding box center [289, 99] width 60 height 26
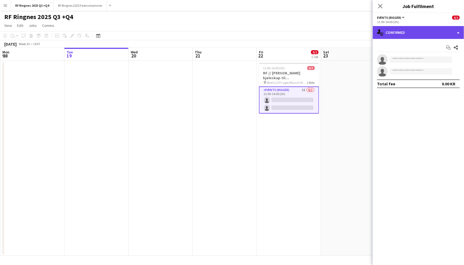
click at [421, 33] on div "single-neutral-actions-check-2 Confirmed" at bounding box center [418, 32] width 91 height 13
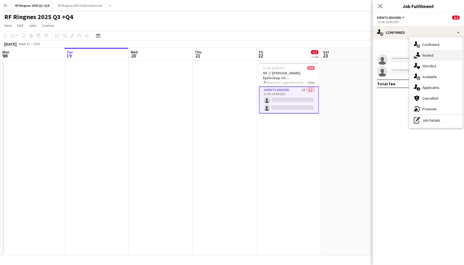
click at [428, 58] on div "single-neutral-actions-share-1 Invited" at bounding box center [436, 55] width 53 height 11
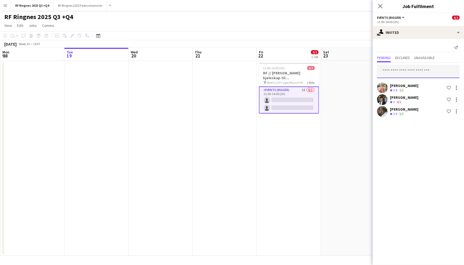
click at [408, 75] on input "text" at bounding box center [418, 71] width 83 height 13
type input "*****"
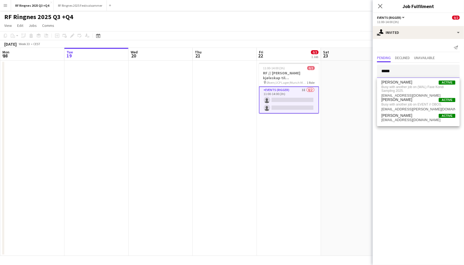
drag, startPoint x: 406, startPoint y: 72, endPoint x: 347, endPoint y: 68, distance: 59.2
click at [347, 68] on body "Menu Boards Boards Boards All jobs Status Workforce Workforce My Workforce Recr…" at bounding box center [232, 132] width 464 height 265
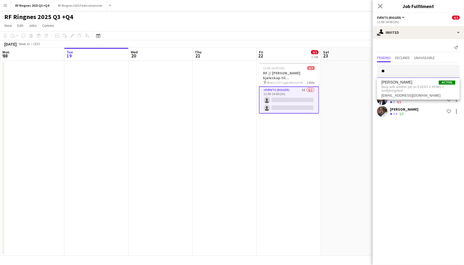
type input "*"
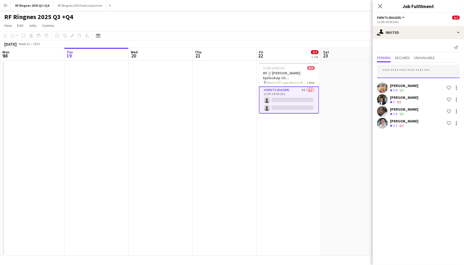
click at [397, 72] on input "text" at bounding box center [418, 71] width 83 height 13
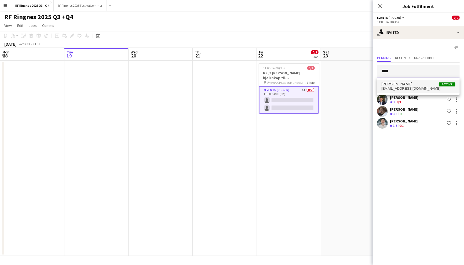
type input "****"
click at [417, 88] on span "tinraugs@lyse.net" at bounding box center [418, 88] width 74 height 4
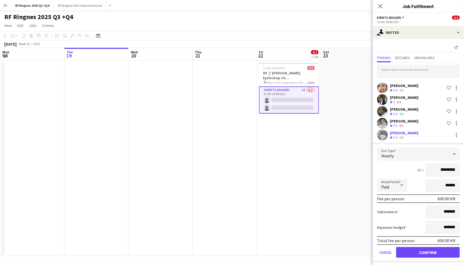
click at [425, 249] on button "Confirm" at bounding box center [428, 252] width 64 height 11
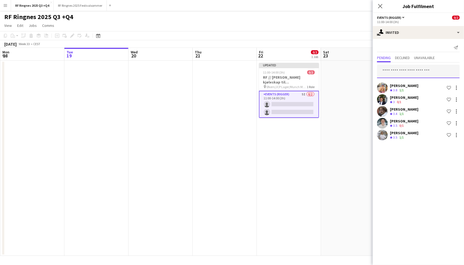
click at [408, 69] on input "text" at bounding box center [418, 71] width 83 height 13
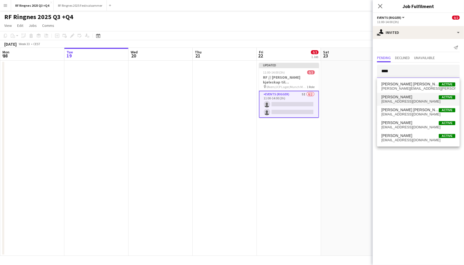
type input "****"
click at [407, 101] on span "selfin1@outlook.com" at bounding box center [418, 101] width 74 height 4
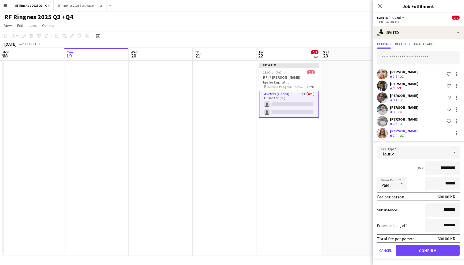
scroll to position [13, 0]
click at [425, 251] on button "Confirm" at bounding box center [428, 250] width 64 height 11
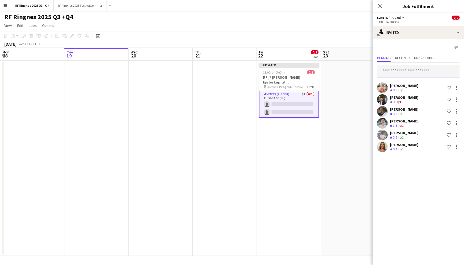
click at [415, 73] on input "text" at bounding box center [418, 71] width 83 height 13
click at [415, 70] on input "text" at bounding box center [418, 71] width 83 height 13
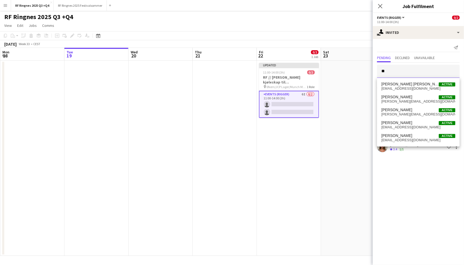
type input "*"
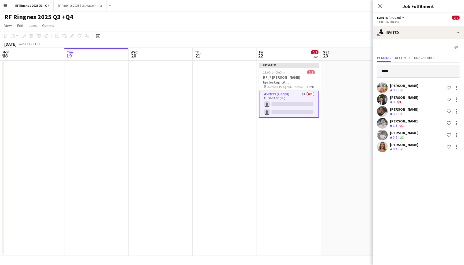
type input "*****"
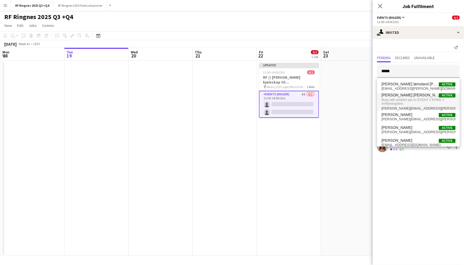
scroll to position [4, 0]
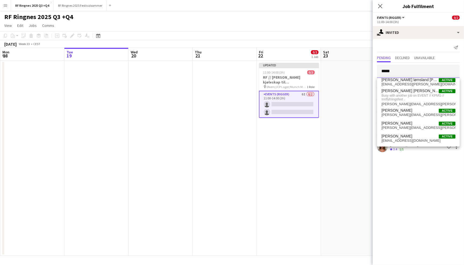
drag, startPoint x: 399, startPoint y: 70, endPoint x: 357, endPoint y: 70, distance: 41.6
click at [357, 70] on body "Menu Boards Boards Boards All jobs Status Workforce Workforce My Workforce Recr…" at bounding box center [232, 132] width 464 height 265
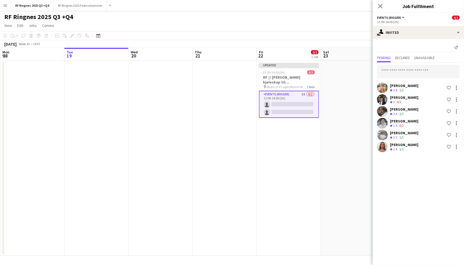
click at [309, 28] on app-page-menu "View Day view expanded Day view collapsed Month view Date picker Jump to today …" at bounding box center [232, 26] width 464 height 10
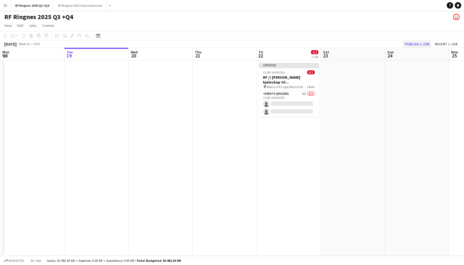
click at [414, 45] on button "Publish 1 job" at bounding box center [417, 44] width 29 height 7
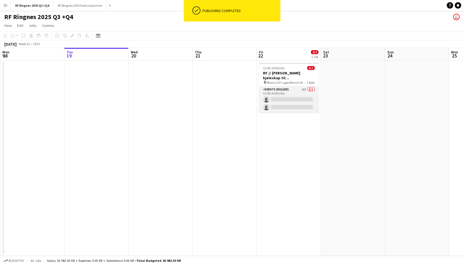
click at [294, 94] on app-card-role "Events (Rigger) 6I 0/2 11:00-14:00 (3h) single-neutral-actions single-neutral-a…" at bounding box center [289, 99] width 60 height 26
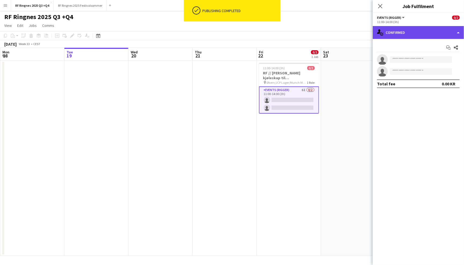
click at [443, 35] on div "single-neutral-actions-check-2 Confirmed" at bounding box center [418, 32] width 91 height 13
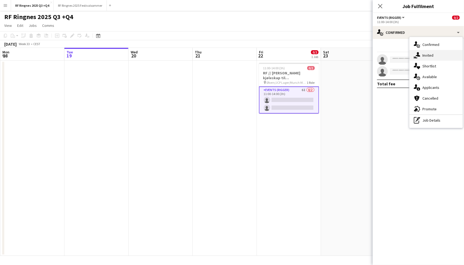
click at [448, 54] on div "single-neutral-actions-share-1 Invited" at bounding box center [436, 55] width 53 height 11
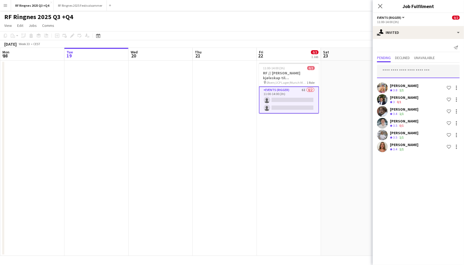
click at [420, 71] on input "text" at bounding box center [418, 71] width 83 height 13
click at [88, 6] on button "RF Ringnes 2025 Festivalsommer Close" at bounding box center [80, 5] width 53 height 10
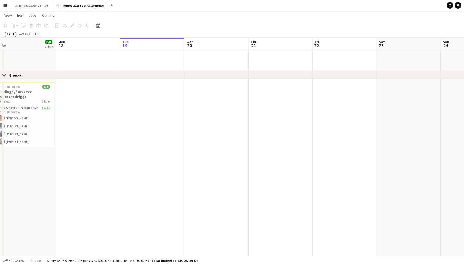
scroll to position [0, 140]
click at [36, 5] on button "RF Ringnes 2025 Q3 +Q4 Close" at bounding box center [31, 5] width 41 height 10
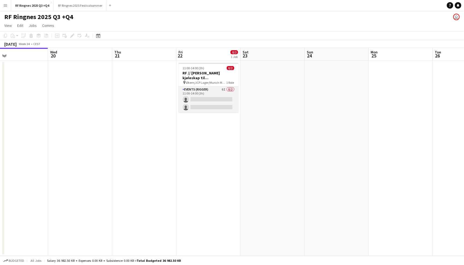
click at [220, 92] on app-card-role "Events (Rigger) 6I 0/2 11:00-14:00 (3h) single-neutral-actions single-neutral-a…" at bounding box center [208, 99] width 60 height 26
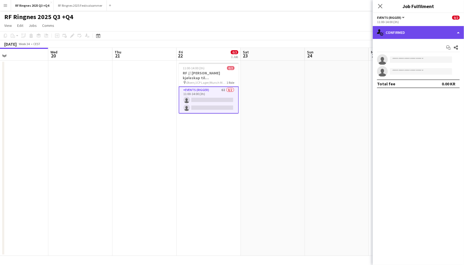
click at [409, 31] on div "single-neutral-actions-check-2 Confirmed" at bounding box center [418, 32] width 91 height 13
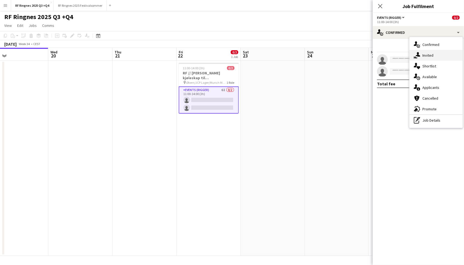
click at [427, 54] on div "single-neutral-actions-share-1 Invited" at bounding box center [436, 55] width 53 height 11
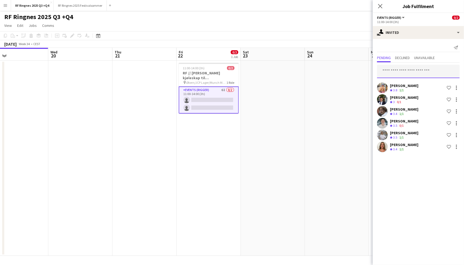
click at [412, 71] on input "text" at bounding box center [418, 71] width 83 height 13
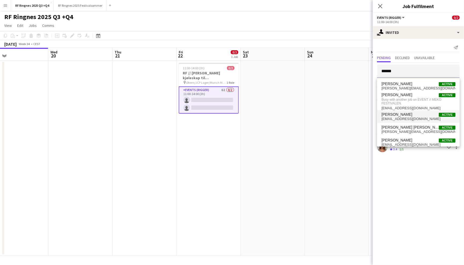
scroll to position [0, 0]
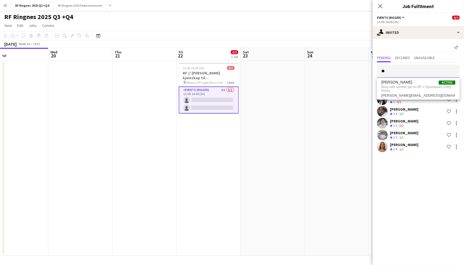
type input "*"
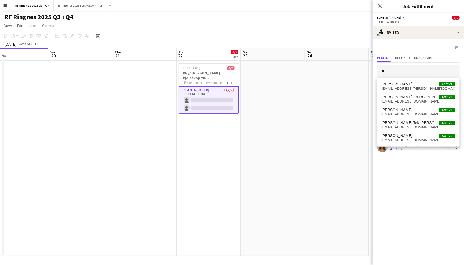
type input "*"
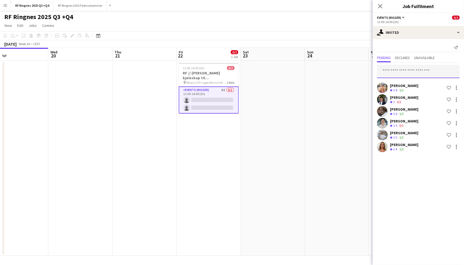
click at [400, 69] on input "text" at bounding box center [418, 71] width 83 height 13
click at [320, 26] on app-page-menu "View Day view expanded Day view collapsed Month view Date picker Jump to today …" at bounding box center [232, 26] width 464 height 10
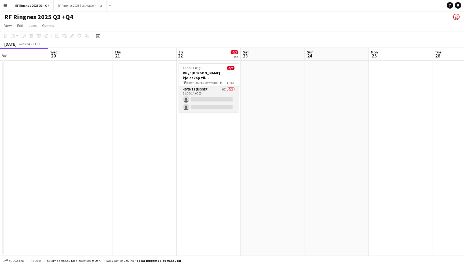
click at [218, 92] on app-card-role "Events (Rigger) 6I 0/2 11:00-14:00 (3h) single-neutral-actions single-neutral-a…" at bounding box center [209, 99] width 60 height 26
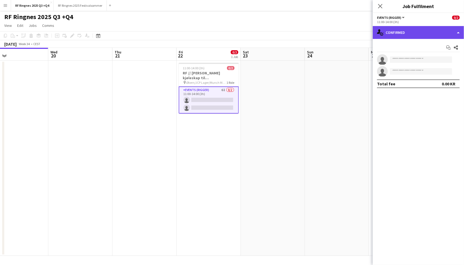
click at [418, 37] on div "single-neutral-actions-check-2 Confirmed" at bounding box center [418, 32] width 91 height 13
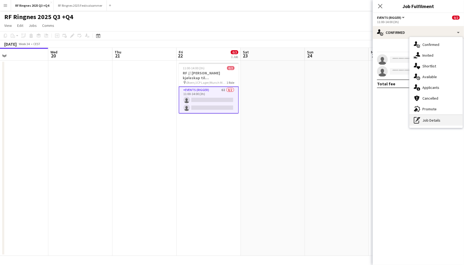
click at [425, 118] on div "pen-write Job Details" at bounding box center [436, 120] width 53 height 11
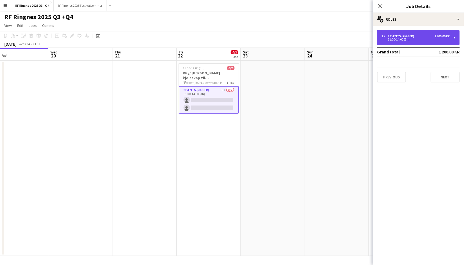
click at [407, 35] on div "Events (Rigger)" at bounding box center [402, 36] width 28 height 4
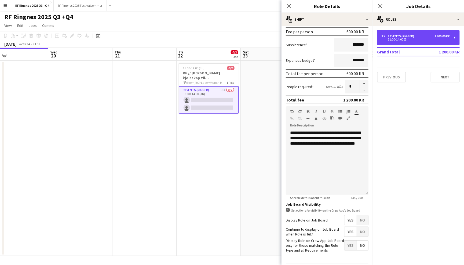
scroll to position [79, 0]
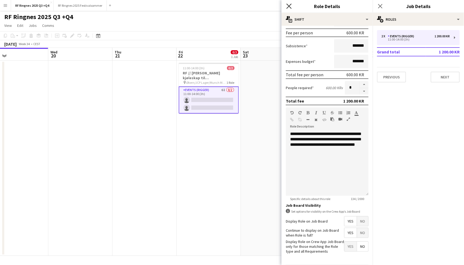
click at [290, 5] on icon "Close pop-in" at bounding box center [288, 5] width 5 height 5
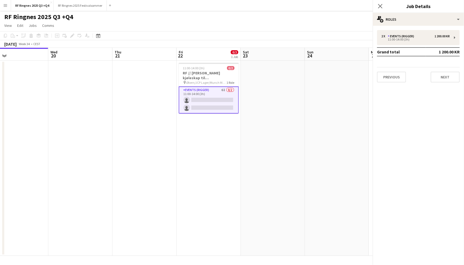
click at [290, 13] on div "RF Ringnes 2025 Q3 +Q4 user" at bounding box center [232, 16] width 464 height 10
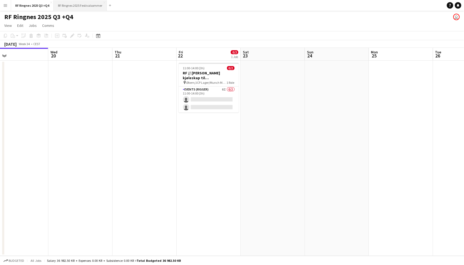
click at [69, 6] on button "RF Ringnes 2025 Festivalsommer Close" at bounding box center [80, 5] width 53 height 10
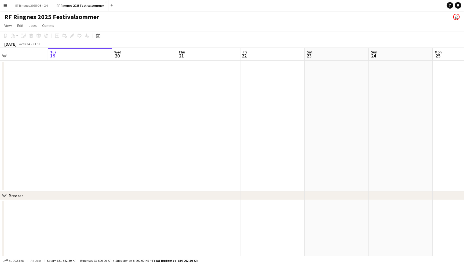
scroll to position [0, 188]
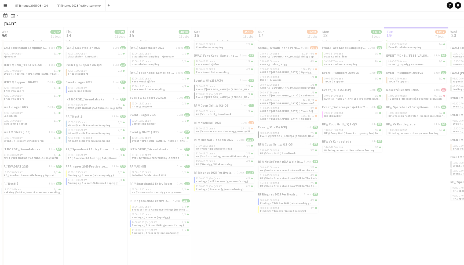
scroll to position [0, 111]
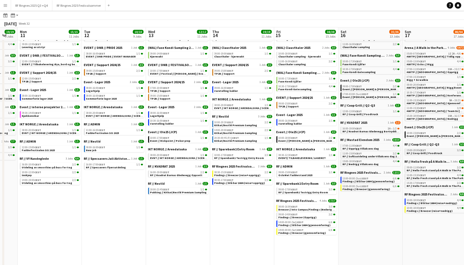
click at [434, 151] on span "RF // Coop Grill // Foodtruck" at bounding box center [425, 152] width 36 height 3
drag, startPoint x: 335, startPoint y: 13, endPoint x: 332, endPoint y: 14, distance: 3.4
click at [332, 14] on app-toolbar "Date picker AUG 2025 AUG 2025 Monday M Tuesday T Wednesday W Thursday T Friday …" at bounding box center [232, 15] width 464 height 9
click at [439, 70] on link "07:00-11:00 CEST 10A • 15/17 AWITP // Oslo // Opprigg" at bounding box center [435, 70] width 57 height 6
click at [257, 121] on link "10:00-20:30 CEST 2/2 Kitkat/Nestlé Premium Sampling" at bounding box center [242, 123] width 57 height 6
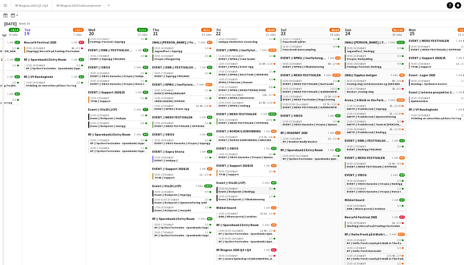
scroll to position [77, 0]
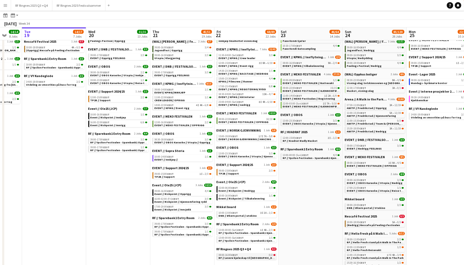
click at [243, 253] on link "08:00-16:00 CEST 0/2 RF // Levere kjøleskap til Oslo Runway" at bounding box center [247, 256] width 57 height 6
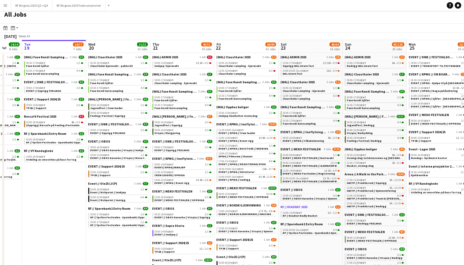
scroll to position [41, 0]
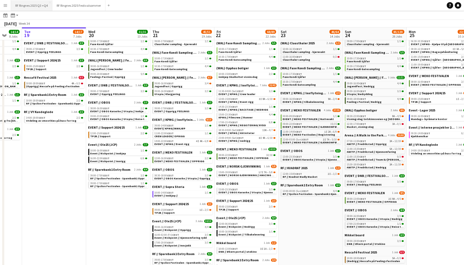
click at [42, 8] on button "RF Ringnes 2025 Q3 +Q4 Close" at bounding box center [31, 5] width 41 height 10
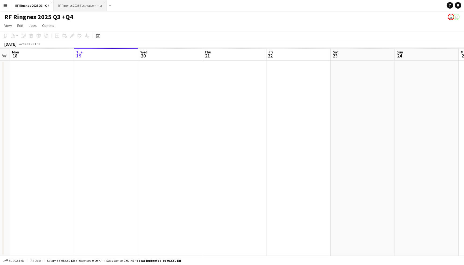
click at [94, 6] on button "RF Ringnes 2025 Festivalsommer Close" at bounding box center [80, 5] width 53 height 10
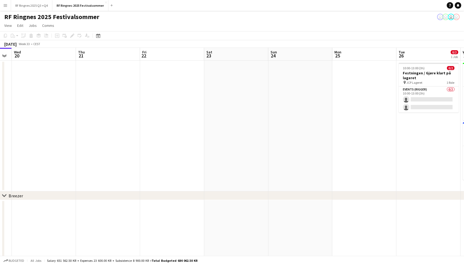
scroll to position [0, 261]
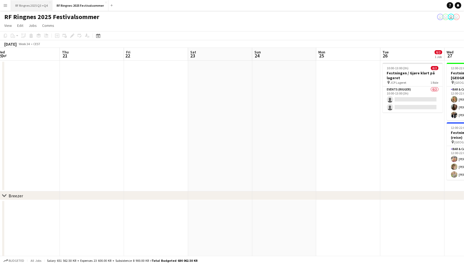
click at [49, 5] on button "RF Ringnes 2025 Q3 +Q4 Close" at bounding box center [31, 5] width 41 height 10
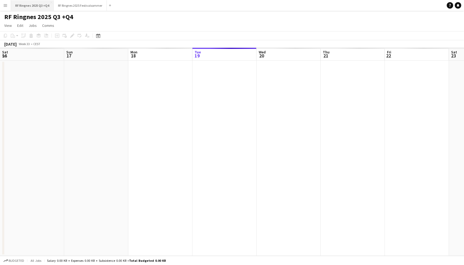
scroll to position [0, 128]
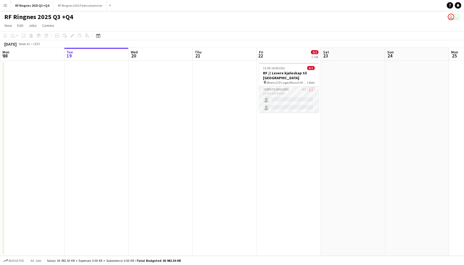
click at [301, 94] on app-card-role "Events (Rigger) 6I 0/2 11:00-14:00 (3h) single-neutral-actions single-neutral-a…" at bounding box center [289, 99] width 60 height 26
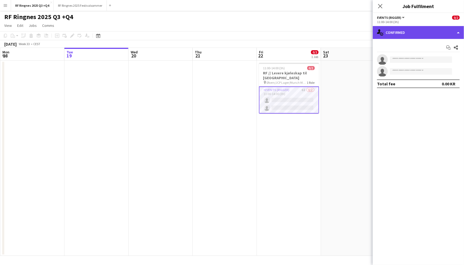
click at [403, 33] on div "single-neutral-actions-check-2 Confirmed" at bounding box center [418, 32] width 91 height 13
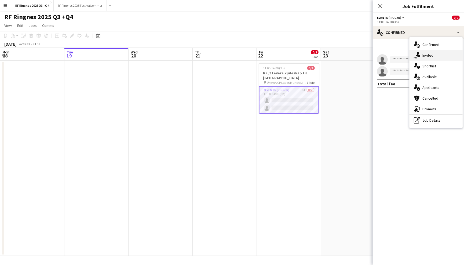
click at [435, 54] on div "single-neutral-actions-share-1 Invited" at bounding box center [436, 55] width 53 height 11
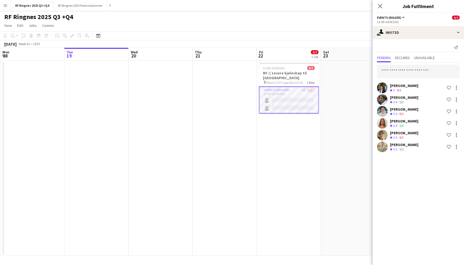
click at [413, 56] on div "Pending Declined Unavailable" at bounding box center [418, 58] width 83 height 8
click at [407, 60] on span "Declined" at bounding box center [402, 58] width 15 height 8
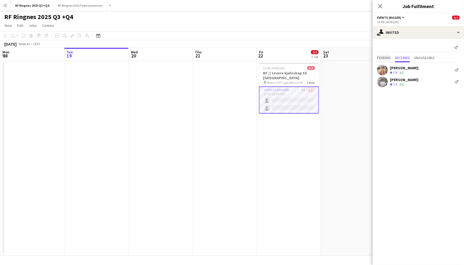
click at [386, 58] on span "Pending" at bounding box center [384, 58] width 14 height 4
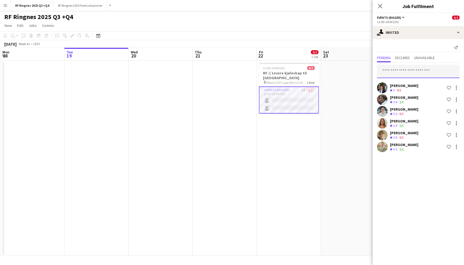
click at [392, 70] on input "text" at bounding box center [418, 71] width 83 height 13
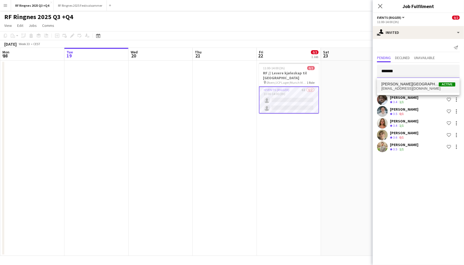
type input "*******"
click at [399, 89] on span "htlarum@gmail.com" at bounding box center [418, 88] width 74 height 4
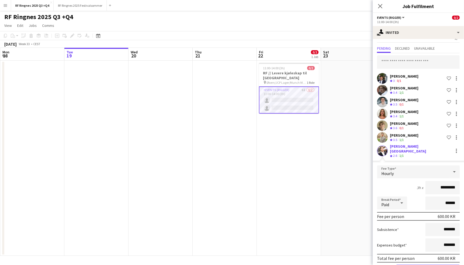
scroll to position [10, 0]
click at [458, 147] on div at bounding box center [456, 150] width 6 height 6
click at [443, 194] on button "Cancel invitation" at bounding box center [439, 197] width 40 height 13
click at [382, 6] on icon "Close pop-in" at bounding box center [380, 5] width 5 height 5
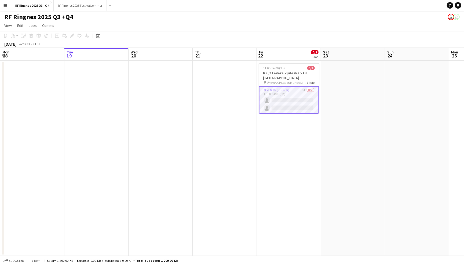
click at [364, 8] on app-navbar "Menu Boards Boards Boards All jobs Status Workforce Workforce My Workforce Recr…" at bounding box center [232, 5] width 464 height 11
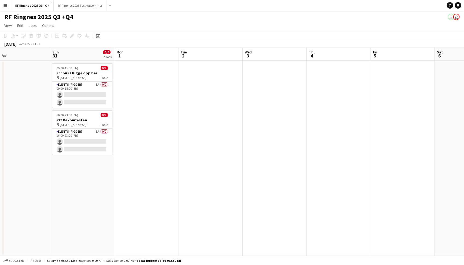
scroll to position [0, 141]
click at [150, 73] on app-date-cell at bounding box center [148, 158] width 64 height 195
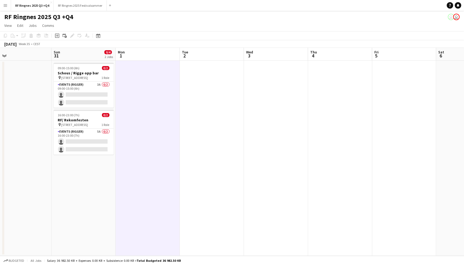
click at [144, 25] on app-page-menu "View Day view expanded Day view collapsed Month view Date picker Jump to [DATE]…" at bounding box center [232, 26] width 464 height 10
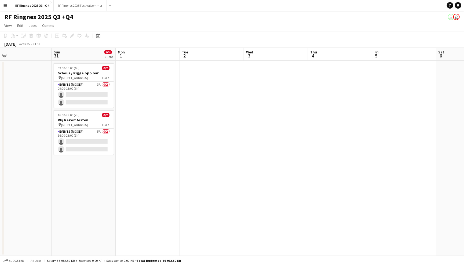
click at [7, 4] on app-icon "Menu" at bounding box center [5, 5] width 4 height 4
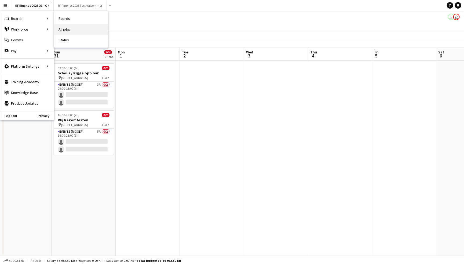
click at [80, 27] on link "All jobs" at bounding box center [81, 29] width 54 height 11
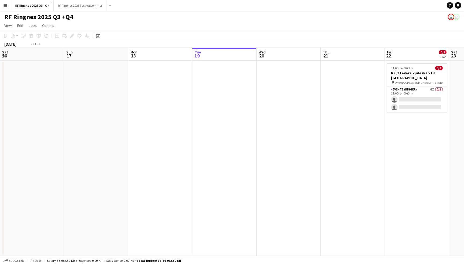
scroll to position [0, 128]
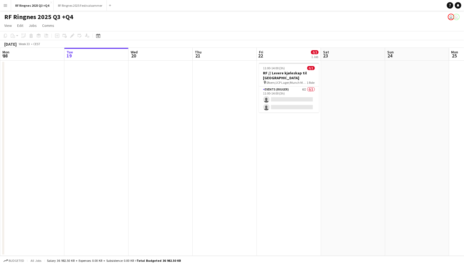
click at [5, 5] on app-icon "Menu" at bounding box center [5, 5] width 4 height 4
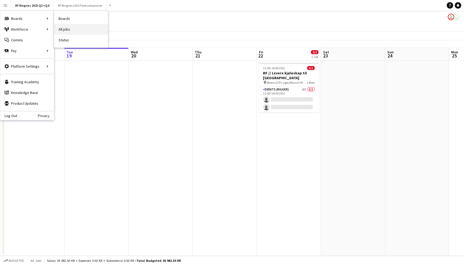
click at [62, 27] on link "All jobs" at bounding box center [81, 29] width 54 height 11
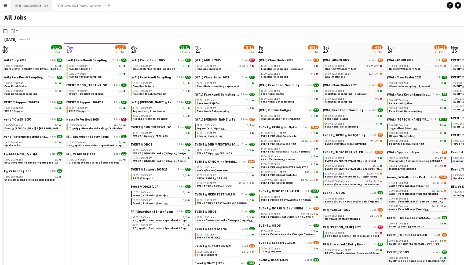
click at [45, 6] on button "RF Ringnes 2025 Q3 +Q4 Close" at bounding box center [31, 5] width 41 height 10
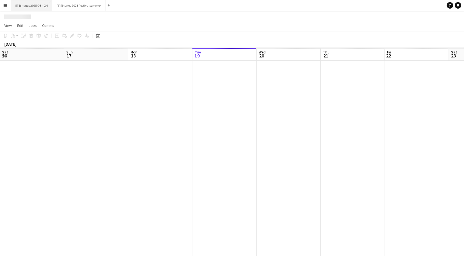
scroll to position [0, 128]
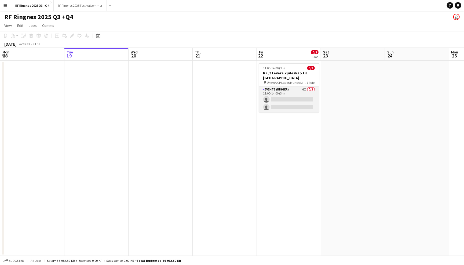
click at [291, 92] on app-card-role "Events (Rigger) 6I 0/2 11:00-14:00 (3h) single-neutral-actions single-neutral-a…" at bounding box center [289, 99] width 60 height 26
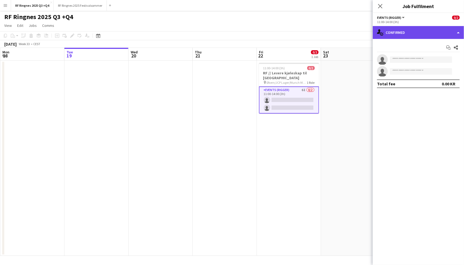
click at [410, 30] on div "single-neutral-actions-check-2 Confirmed" at bounding box center [418, 32] width 91 height 13
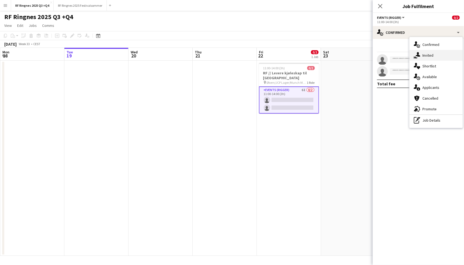
click at [430, 53] on div "single-neutral-actions-share-1 Invited" at bounding box center [436, 55] width 53 height 11
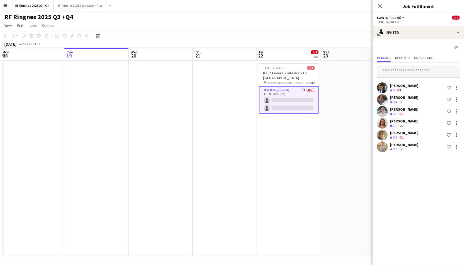
click at [405, 72] on input "text" at bounding box center [418, 71] width 83 height 13
type input "****"
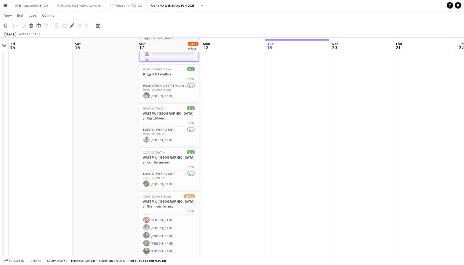
scroll to position [238, 0]
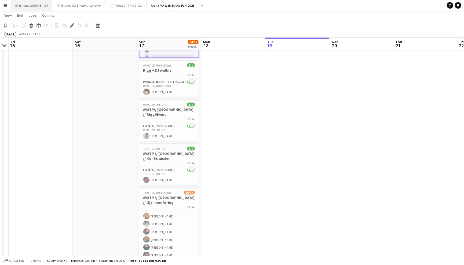
click at [38, 3] on button "RF Ringnes 2025 Q3 +Q4 Close" at bounding box center [31, 5] width 41 height 10
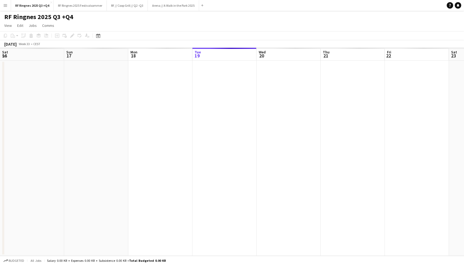
scroll to position [0, 128]
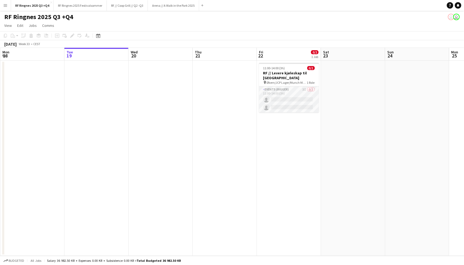
click at [289, 95] on app-card-role "Events (Rigger) 3I 0/2 11:00-14:00 (3h) single-neutral-actions single-neutral-a…" at bounding box center [289, 99] width 60 height 26
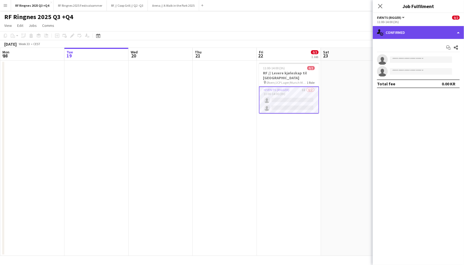
click at [415, 35] on div "single-neutral-actions-check-2 Confirmed" at bounding box center [418, 32] width 91 height 13
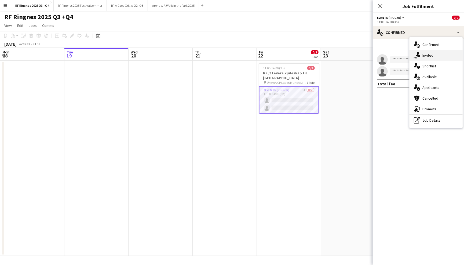
click at [428, 56] on div "single-neutral-actions-share-1 Invited" at bounding box center [436, 55] width 53 height 11
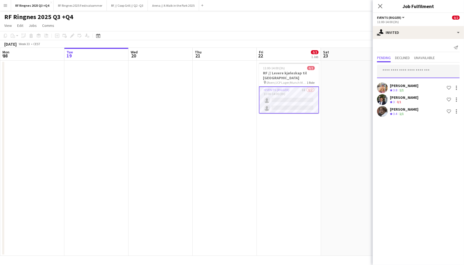
click at [422, 70] on input "text" at bounding box center [418, 71] width 83 height 13
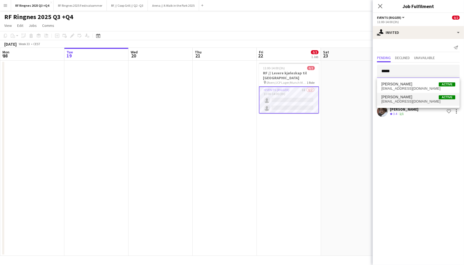
type input "*****"
click at [432, 97] on span "Lukas Lindberg Active" at bounding box center [418, 97] width 74 height 5
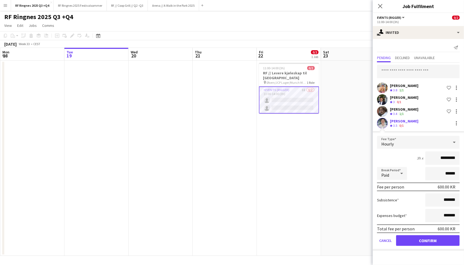
click at [433, 240] on button "Confirm" at bounding box center [428, 240] width 64 height 11
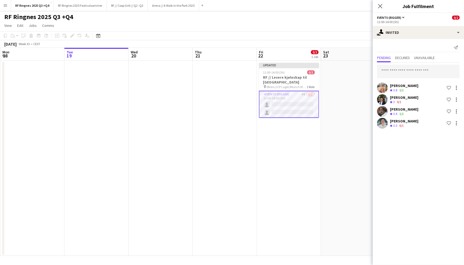
click at [403, 125] on app-skills-label "0/1" at bounding box center [401, 125] width 4 height 4
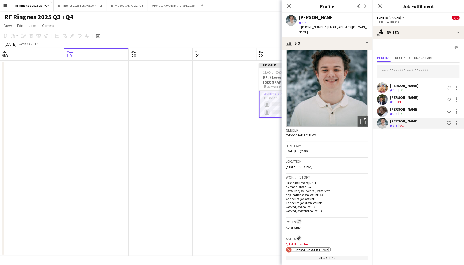
scroll to position [7, 0]
click at [290, 6] on icon "Close pop-in" at bounding box center [288, 5] width 5 height 5
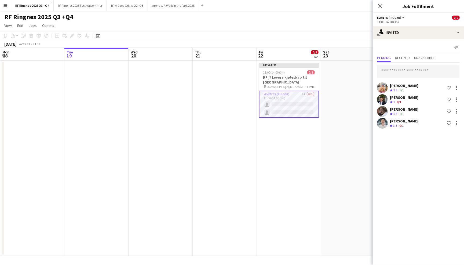
click at [320, 26] on app-page-menu "View Day view expanded Day view collapsed Month view Date picker Jump to today …" at bounding box center [232, 26] width 464 height 10
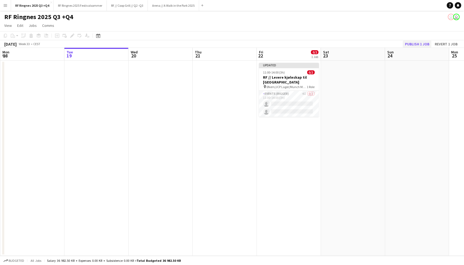
click at [417, 42] on button "Publish 1 job" at bounding box center [417, 44] width 29 height 7
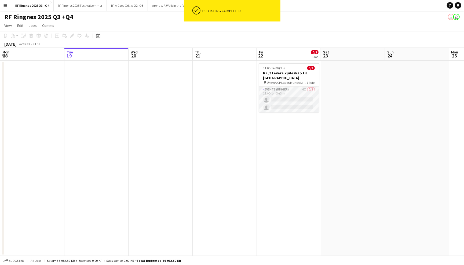
click at [287, 96] on app-card-role "Events (Rigger) 4I 0/2 11:00-14:00 (3h) single-neutral-actions single-neutral-a…" at bounding box center [289, 99] width 60 height 26
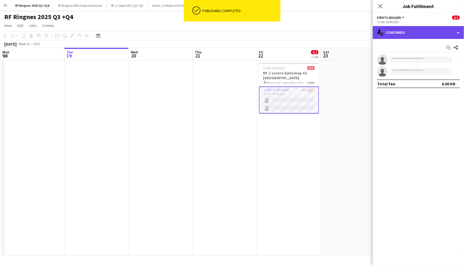
click at [399, 36] on div "single-neutral-actions-check-2 Confirmed" at bounding box center [418, 32] width 91 height 13
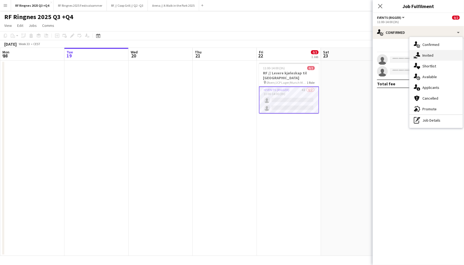
click at [432, 55] on div "single-neutral-actions-share-1 Invited" at bounding box center [436, 55] width 53 height 11
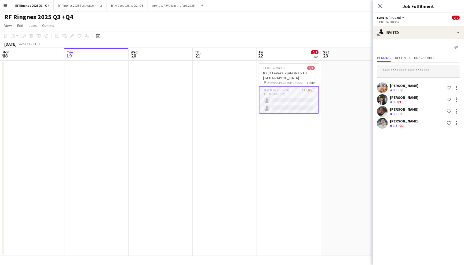
click at [407, 70] on input "text" at bounding box center [418, 71] width 83 height 13
click at [321, 19] on div "RF Ringnes 2025 Q3 +Q4 user user" at bounding box center [232, 16] width 464 height 10
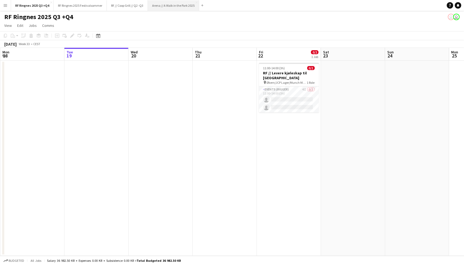
click at [180, 6] on button "Arena // A Walk in the Park 2025 Close" at bounding box center [173, 5] width 51 height 10
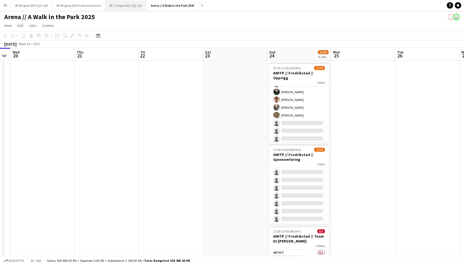
click at [123, 9] on button "RF // Coop Grill // Q2 -Q3 Close" at bounding box center [125, 5] width 41 height 10
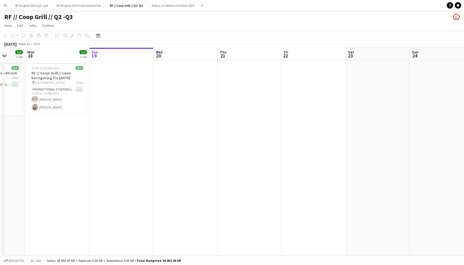
scroll to position [0, 146]
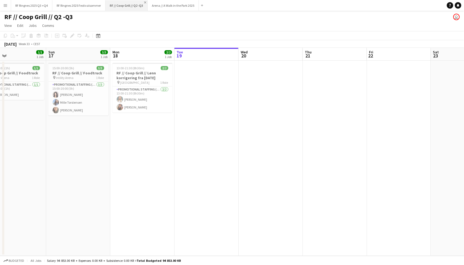
click at [144, 2] on app-icon "Close" at bounding box center [145, 2] width 2 height 2
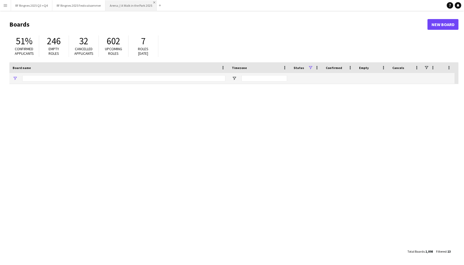
type input "******"
click at [154, 3] on app-icon "Close" at bounding box center [154, 2] width 2 height 2
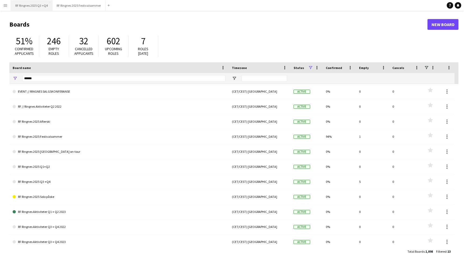
click at [32, 5] on button "RF Ringnes 2025 Q3 +Q4 Close" at bounding box center [31, 5] width 41 height 10
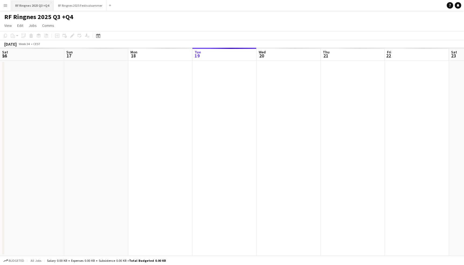
scroll to position [0, 128]
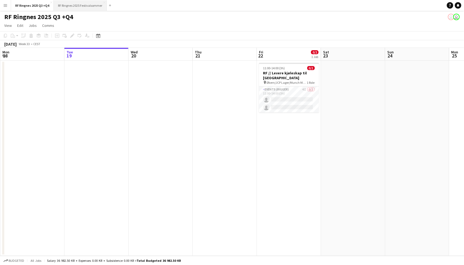
click at [71, 6] on button "RF Ringnes 2025 Festivalsommer Close" at bounding box center [80, 5] width 53 height 10
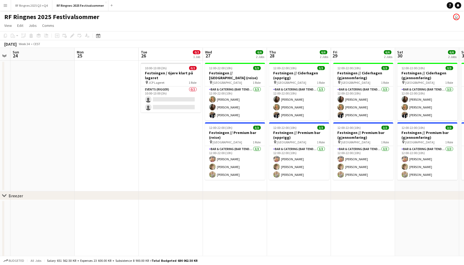
scroll to position [0, 246]
click at [239, 160] on app-card-role "Bar & Catering (Bar Tender) 3/3 12:00-22:00 (10h) Filip Øverli Bastian Solem Al…" at bounding box center [235, 163] width 60 height 34
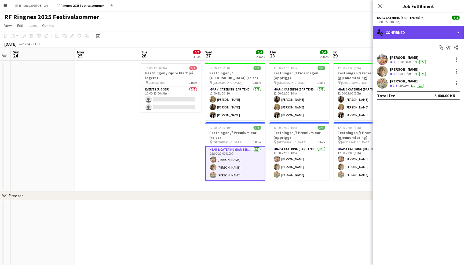
click at [414, 30] on div "single-neutral-actions-check-2 Confirmed" at bounding box center [418, 32] width 91 height 13
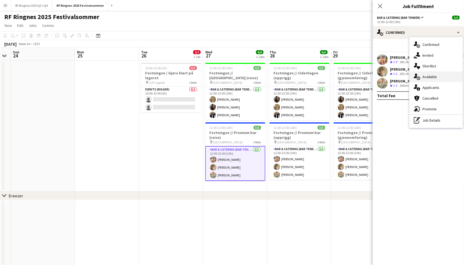
click at [437, 77] on div "single-neutral-actions-upload Available" at bounding box center [436, 76] width 53 height 11
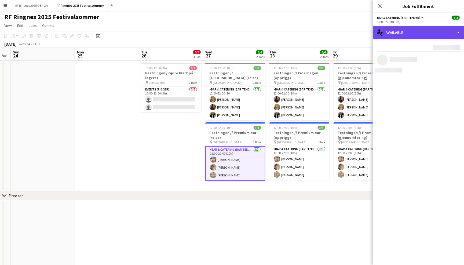
click at [418, 32] on div "single-neutral-actions-upload Available" at bounding box center [418, 32] width 91 height 13
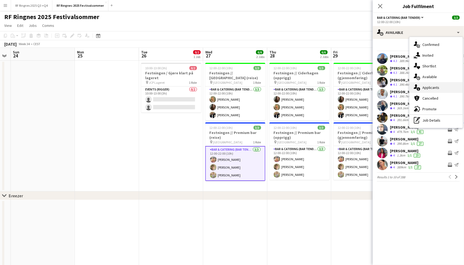
click at [437, 87] on div "single-neutral-actions-information Applicants" at bounding box center [436, 87] width 53 height 11
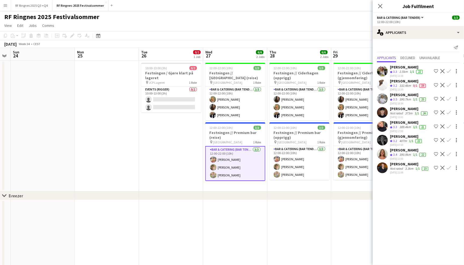
click at [385, 97] on app-user-avatar at bounding box center [382, 98] width 11 height 11
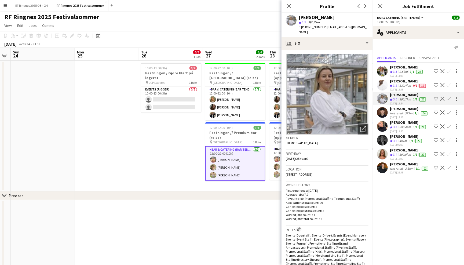
click at [292, 1] on div "Close pop-in" at bounding box center [289, 6] width 15 height 12
click at [292, 2] on div "Close pop-in" at bounding box center [289, 6] width 15 height 12
click at [292, 3] on app-icon "Close pop-in" at bounding box center [289, 6] width 8 height 8
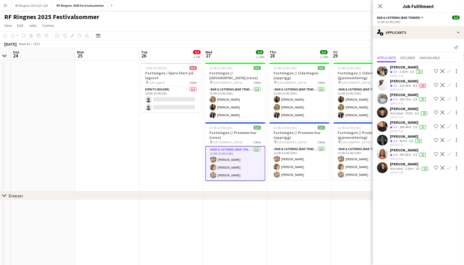
click at [7, 8] on button "Menu" at bounding box center [5, 5] width 11 height 11
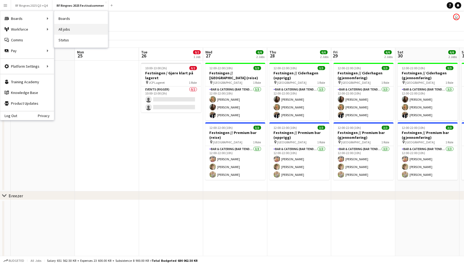
click at [75, 28] on link "All jobs" at bounding box center [81, 29] width 54 height 11
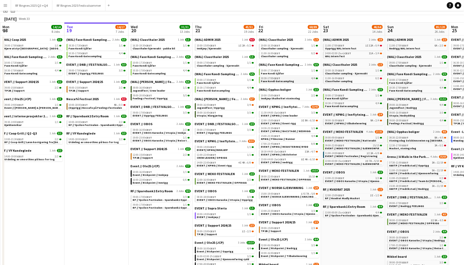
scroll to position [12, 0]
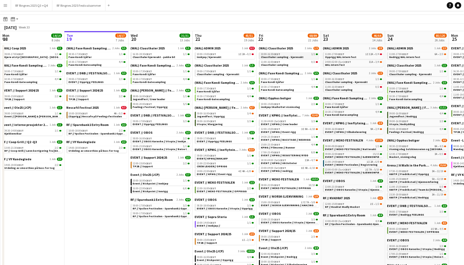
click at [289, 55] on span "Clausthaler sampling - kjørevakt" at bounding box center [282, 56] width 43 height 3
click at [299, 127] on link "12:00-15:00 CEST 3I 8A • 6/10 EVENT // KPMG // Event rigg" at bounding box center [289, 130] width 57 height 6
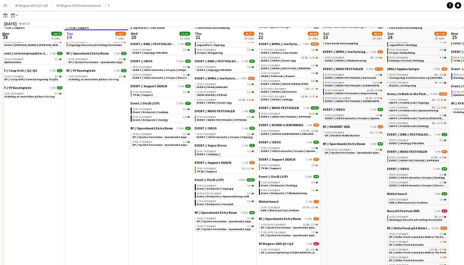
scroll to position [89, 0]
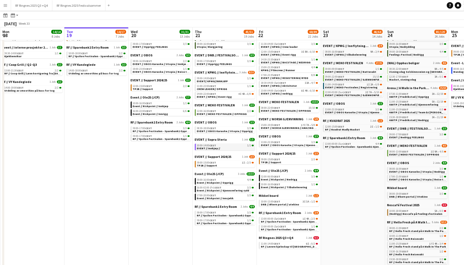
click at [224, 144] on link "10:00-14:00 CEST 1/1 EVENT // Innkjøp //" at bounding box center [225, 147] width 57 height 6
click at [241, 112] on span "EVENT // MEKO FESTIVALEN // OPPRIGG" at bounding box center [222, 113] width 50 height 3
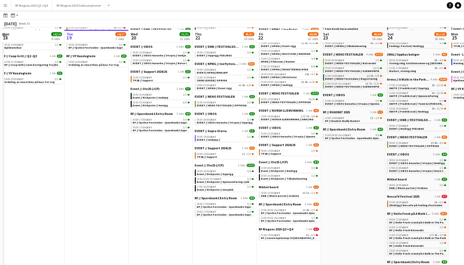
scroll to position [100, 0]
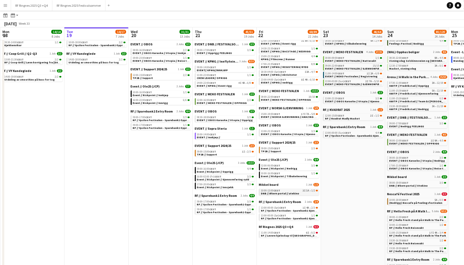
click at [307, 189] on link "10:00-13:00 CEST 3I 1A • 1/2 DNB // Økern portal // utekino" at bounding box center [289, 192] width 57 height 6
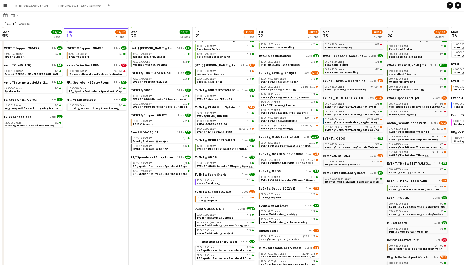
scroll to position [51, 0]
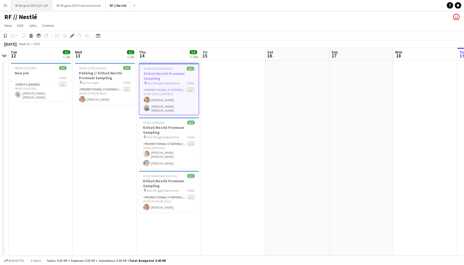
click at [41, 6] on button "RF Ringnes 2025 Q3 +Q4 Close" at bounding box center [31, 5] width 41 height 10
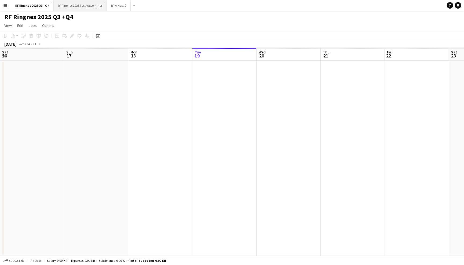
scroll to position [0, 128]
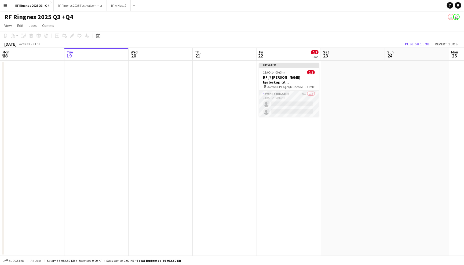
click at [277, 97] on app-card-role "Events (Rigger) 6I 0/2 11:00-14:00 (3h) single-neutral-actions single-neutral-a…" at bounding box center [289, 104] width 60 height 26
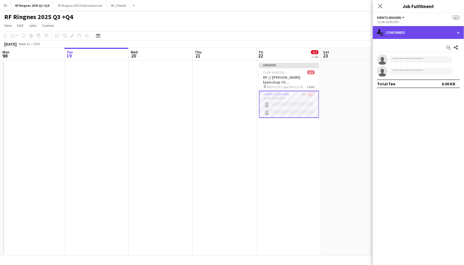
click at [425, 37] on div "single-neutral-actions-check-2 Confirmed" at bounding box center [418, 32] width 91 height 13
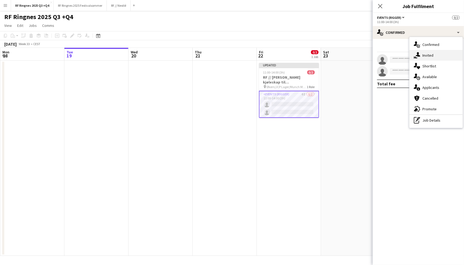
click at [439, 57] on div "single-neutral-actions-share-1 Invited" at bounding box center [436, 55] width 53 height 11
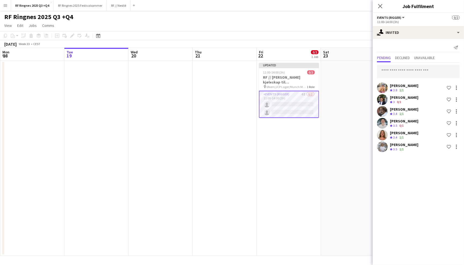
click at [364, 11] on div "RF Ringnes 2025 Q3 +Q4 user user" at bounding box center [232, 16] width 464 height 10
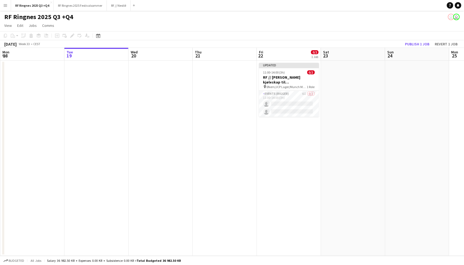
click at [412, 22] on app-page-menu "View Day view expanded Day view collapsed Month view Date picker Jump to [DATE]…" at bounding box center [232, 26] width 464 height 10
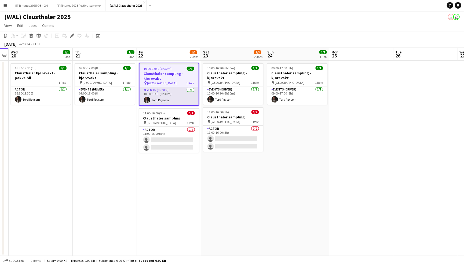
scroll to position [0, 184]
click at [177, 93] on app-card-role "Events (Driver) [DATE] 10:00-16:30 (6h30m) Tord Røysom" at bounding box center [169, 96] width 59 height 18
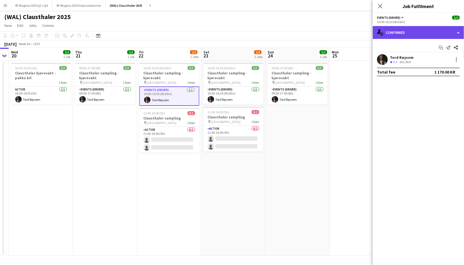
click at [419, 31] on div "single-neutral-actions-check-2 Confirmed" at bounding box center [418, 32] width 91 height 13
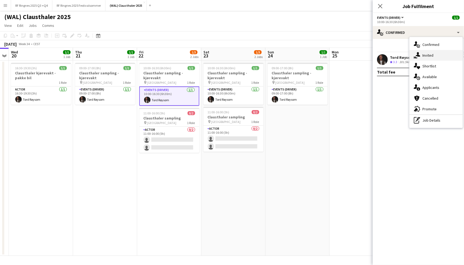
click at [437, 58] on div "single-neutral-actions-share-1 Invited" at bounding box center [436, 55] width 53 height 11
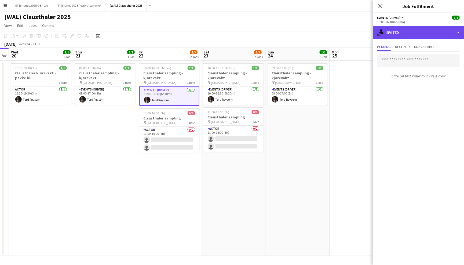
click at [427, 31] on div "single-neutral-actions-share-1 Invited" at bounding box center [418, 32] width 91 height 13
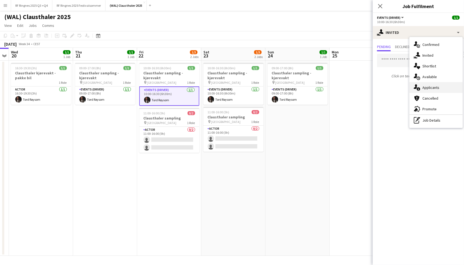
click at [432, 88] on div "single-neutral-actions-information Applicants" at bounding box center [436, 87] width 53 height 11
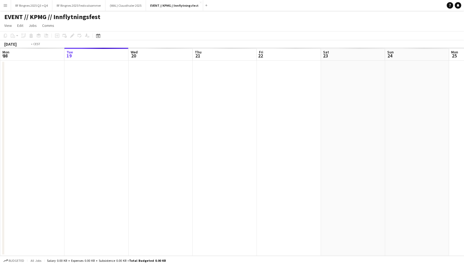
scroll to position [0, 184]
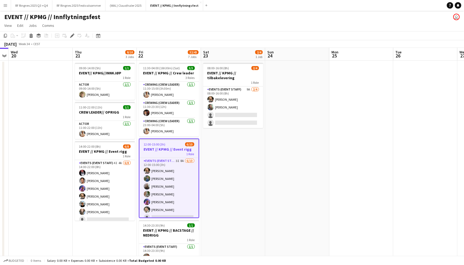
click at [158, 142] on span "12:00-15:00 (3h)" at bounding box center [155, 144] width 22 height 4
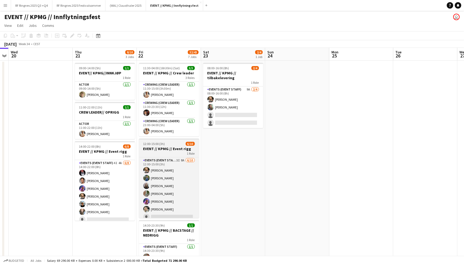
click at [179, 144] on div "12:00-15:00 (3h) 6/10" at bounding box center [169, 144] width 60 height 4
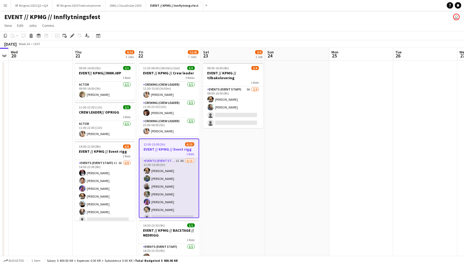
click at [166, 177] on app-card-role "Events (Event Staff) 3I 8A [DATE] 12:00-15:00 (3h) [PERSON_NAME] [PERSON_NAME] …" at bounding box center [169, 202] width 59 height 88
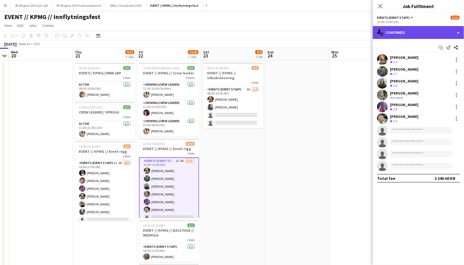
click at [416, 36] on div "single-neutral-actions-check-2 Confirmed" at bounding box center [418, 32] width 91 height 13
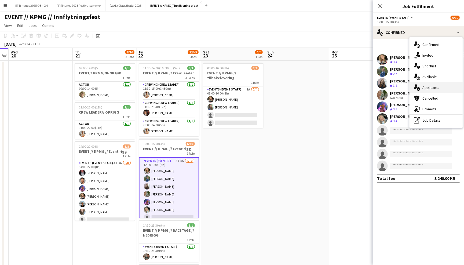
click at [436, 87] on div "single-neutral-actions-information Applicants" at bounding box center [436, 87] width 53 height 11
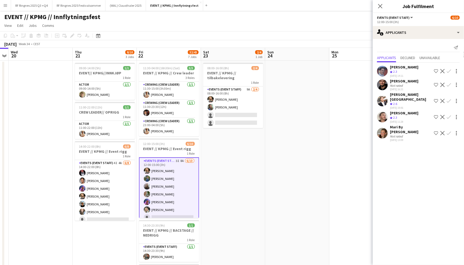
click at [383, 97] on app-user-avatar at bounding box center [382, 101] width 11 height 11
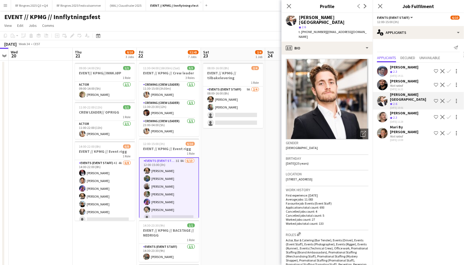
click at [383, 112] on app-user-avatar at bounding box center [382, 117] width 11 height 11
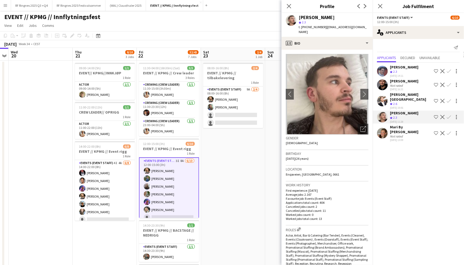
click at [385, 99] on app-user-avatar at bounding box center [382, 101] width 11 height 11
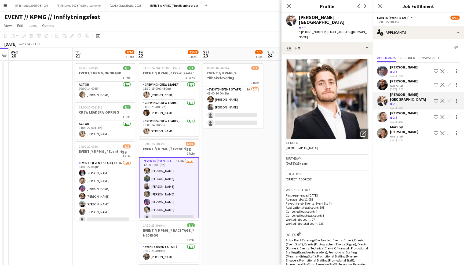
click at [382, 70] on app-user-avatar at bounding box center [382, 71] width 11 height 11
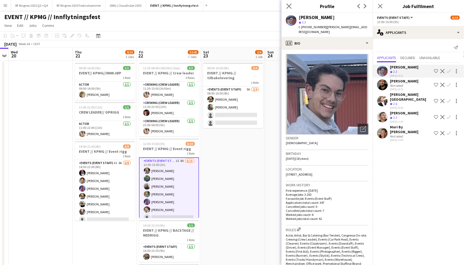
click at [287, 3] on app-icon "Close pop-in" at bounding box center [289, 6] width 8 height 8
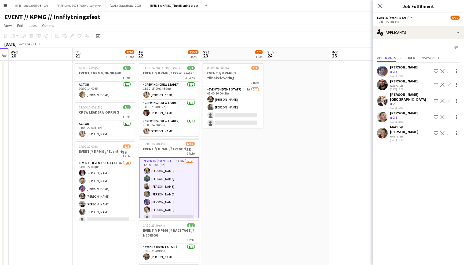
click at [383, 128] on app-user-avatar at bounding box center [382, 133] width 11 height 11
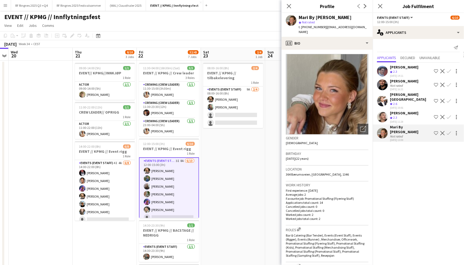
click at [249, 21] on app-page-menu "View Day view expanded Day view collapsed Month view Date picker Jump to [DATE]…" at bounding box center [232, 26] width 464 height 10
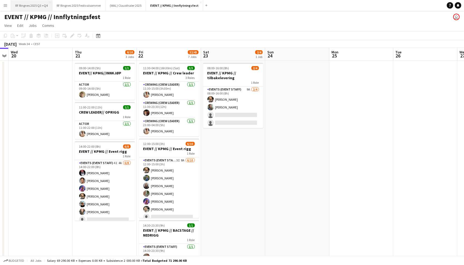
click at [38, 8] on button "RF Ringnes 2025 Q3 +Q4 Close" at bounding box center [31, 5] width 41 height 10
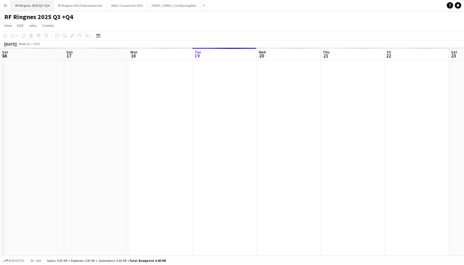
scroll to position [0, 128]
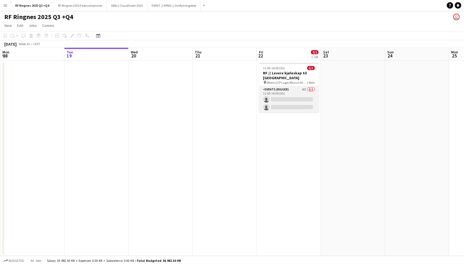
click at [297, 93] on app-card-role "Events (Rigger) 6I 0/2 11:00-14:00 (3h) single-neutral-actions single-neutral-a…" at bounding box center [289, 99] width 60 height 26
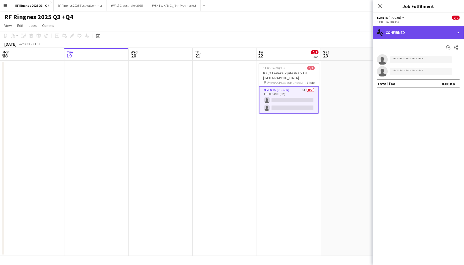
click at [425, 35] on div "single-neutral-actions-check-2 Confirmed" at bounding box center [418, 32] width 91 height 13
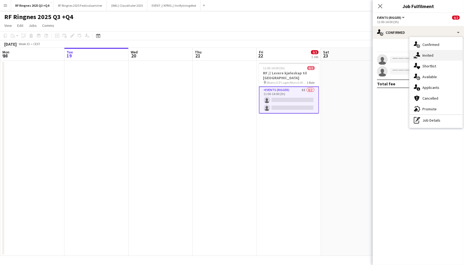
click at [434, 55] on div "single-neutral-actions-share-1 Invited" at bounding box center [436, 55] width 53 height 11
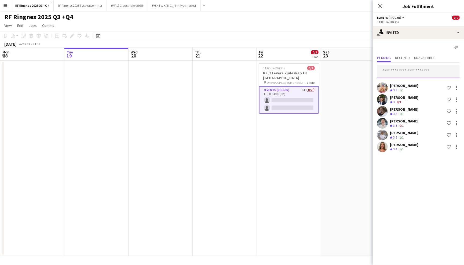
click at [413, 74] on input "text" at bounding box center [418, 71] width 83 height 13
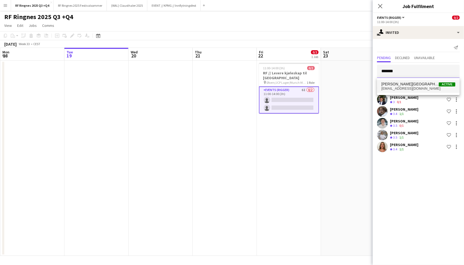
type input "*******"
click at [405, 88] on span "[EMAIL_ADDRESS][DOMAIN_NAME]" at bounding box center [418, 88] width 74 height 4
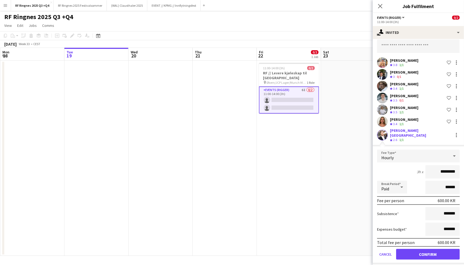
scroll to position [0, 0]
click at [384, 6] on div "Close pop-in" at bounding box center [380, 6] width 15 height 12
click at [379, 6] on icon "Close pop-in" at bounding box center [380, 5] width 5 height 5
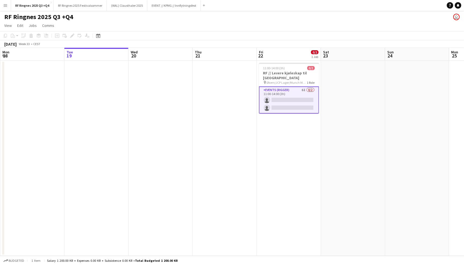
click at [378, 24] on app-page-menu "View Day view expanded Day view collapsed Month view Date picker Jump to [DATE]…" at bounding box center [232, 26] width 464 height 10
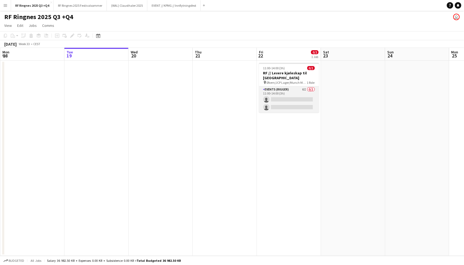
click at [293, 94] on app-card-role "Events (Rigger) 6I 0/2 11:00-14:00 (3h) single-neutral-actions single-neutral-a…" at bounding box center [289, 99] width 60 height 26
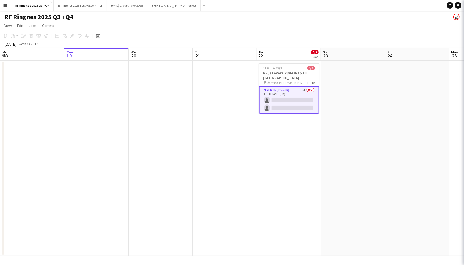
scroll to position [0, 128]
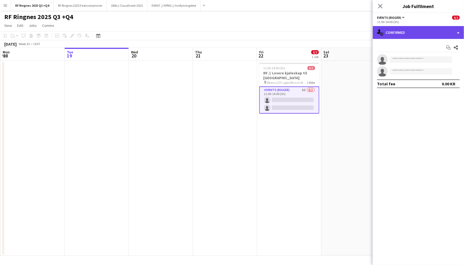
click at [404, 30] on div "single-neutral-actions-check-2 Confirmed" at bounding box center [418, 32] width 91 height 13
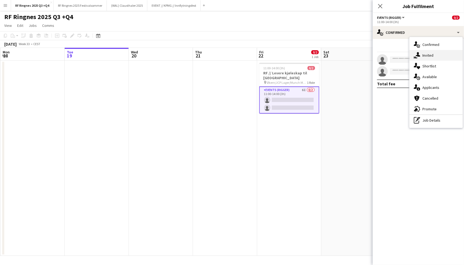
click at [424, 59] on div "single-neutral-actions-share-1 Invited" at bounding box center [436, 55] width 53 height 11
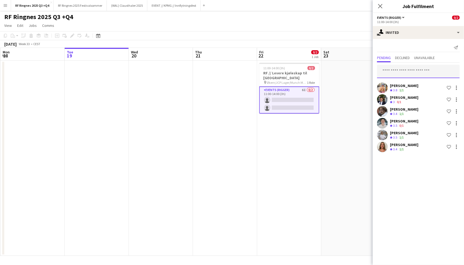
click at [403, 71] on input "text" at bounding box center [418, 71] width 83 height 13
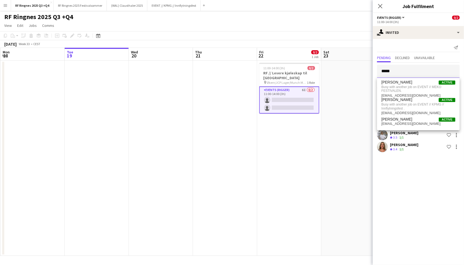
drag, startPoint x: 403, startPoint y: 74, endPoint x: 352, endPoint y: 74, distance: 51.0
click at [352, 74] on body "Menu Boards Boards Boards All jobs Status Workforce Workforce My Workforce Recr…" at bounding box center [232, 132] width 464 height 265
drag, startPoint x: 399, startPoint y: 70, endPoint x: 332, endPoint y: 70, distance: 67.4
click at [332, 70] on body "Menu Boards Boards Boards All jobs Status Workforce Workforce My Workforce Recr…" at bounding box center [232, 132] width 464 height 265
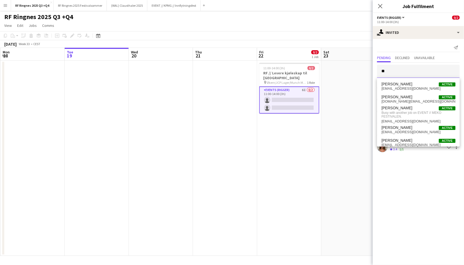
type input "*"
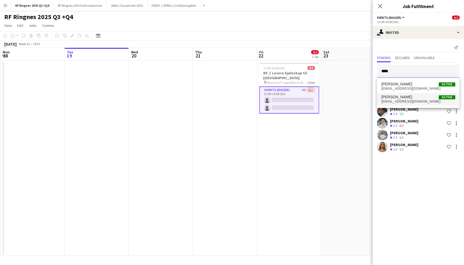
type input "****"
click at [409, 103] on span "[EMAIL_ADDRESS][DOMAIN_NAME]" at bounding box center [418, 101] width 74 height 4
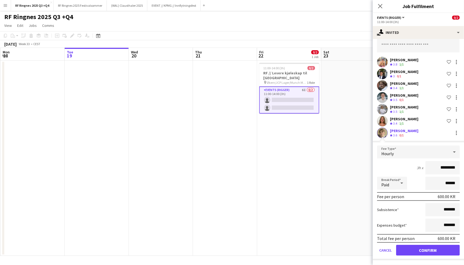
scroll to position [25, 0]
click at [423, 250] on button "Confirm" at bounding box center [428, 250] width 64 height 11
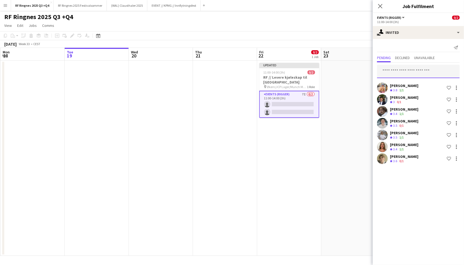
click at [408, 71] on input "text" at bounding box center [418, 71] width 83 height 13
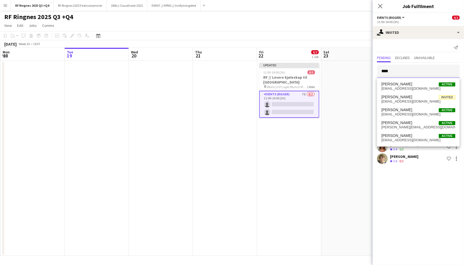
type input "****"
drag, startPoint x: 408, startPoint y: 71, endPoint x: 407, endPoint y: 139, distance: 67.9
click at [407, 139] on span "[EMAIL_ADDRESS][DOMAIN_NAME]" at bounding box center [418, 140] width 74 height 4
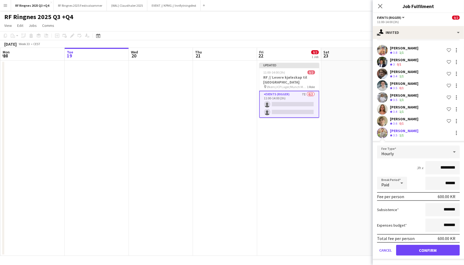
scroll to position [37, 0]
click at [426, 251] on button "Confirm" at bounding box center [428, 250] width 64 height 11
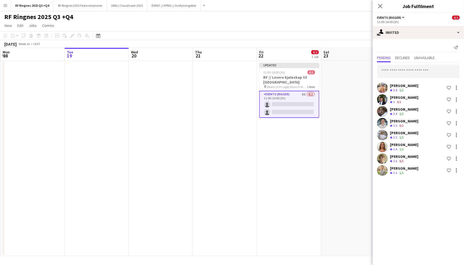
scroll to position [0, 0]
click at [380, 6] on icon at bounding box center [380, 5] width 5 height 5
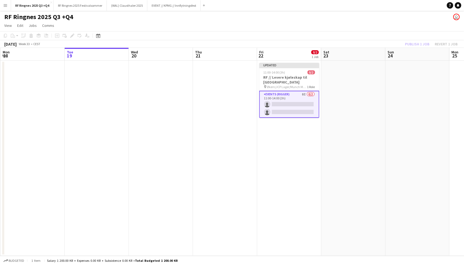
click at [382, 35] on app-toolbar "Copy Paste Paste Command V Paste with crew Command Shift V Paste linked Job Del…" at bounding box center [232, 35] width 464 height 9
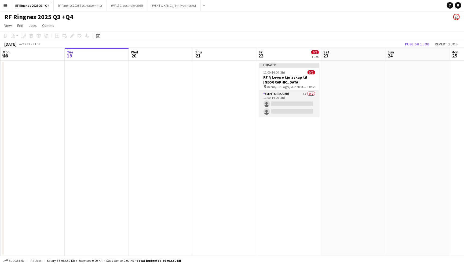
click at [301, 97] on app-card-role "Events (Rigger) 8I 0/2 11:00-14:00 (3h) single-neutral-actions single-neutral-a…" at bounding box center [289, 104] width 60 height 26
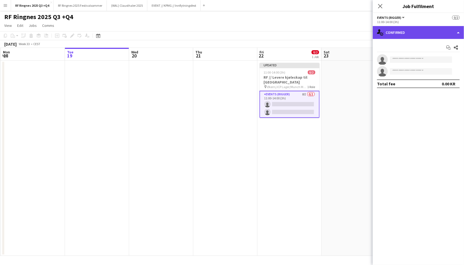
click at [417, 31] on div "single-neutral-actions-check-2 Confirmed" at bounding box center [418, 32] width 91 height 13
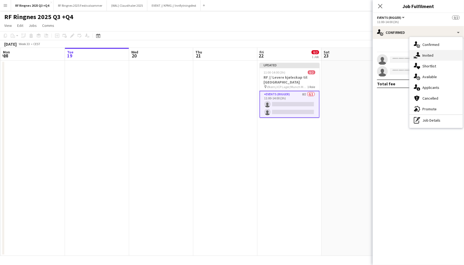
click at [435, 54] on div "single-neutral-actions-share-1 Invited" at bounding box center [436, 55] width 53 height 11
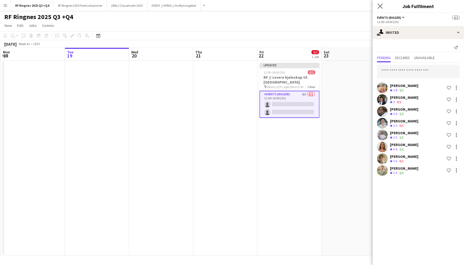
click at [380, 10] on app-icon "Close pop-in" at bounding box center [381, 6] width 8 height 8
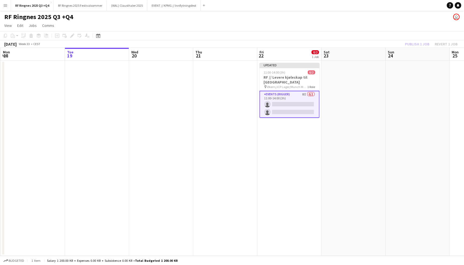
click at [381, 11] on div "RF Ringnes 2025 Q3 +Q4 user" at bounding box center [232, 16] width 464 height 10
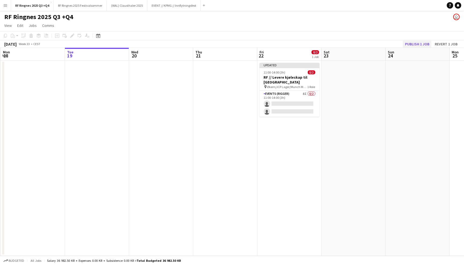
click at [414, 43] on button "Publish 1 job" at bounding box center [417, 44] width 29 height 7
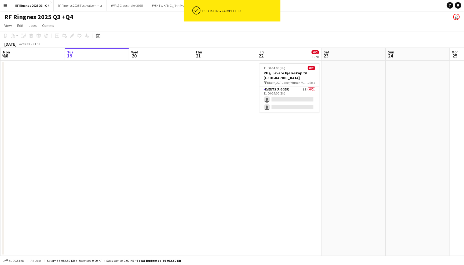
click at [374, 28] on app-page-menu "View Day view expanded Day view collapsed Month view Date picker Jump to today …" at bounding box center [232, 26] width 464 height 10
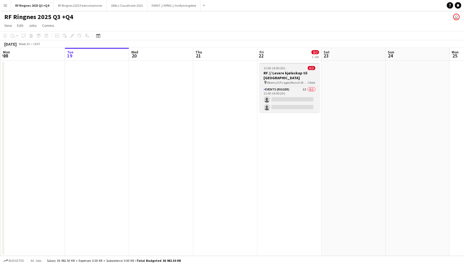
click at [297, 74] on h3 "RF // Levere kjøleskap til Oslo Runway" at bounding box center [290, 76] width 60 height 10
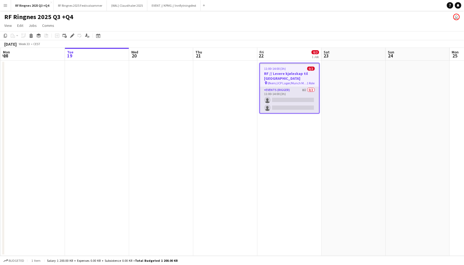
click at [288, 106] on app-card-role "Events (Rigger) 8I 0/2 11:00-14:00 (3h) single-neutral-actions single-neutral-a…" at bounding box center [289, 100] width 59 height 26
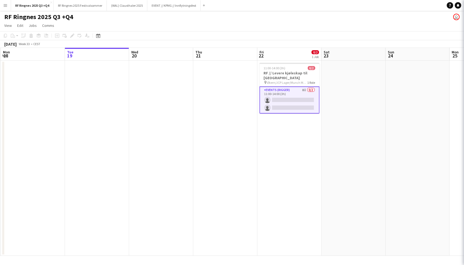
scroll to position [0, 127]
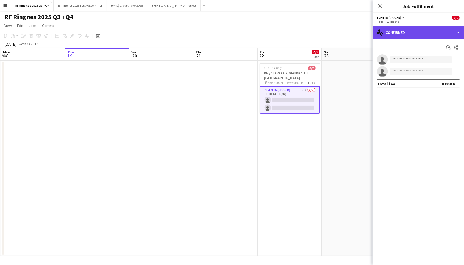
click at [432, 34] on div "single-neutral-actions-check-2 Confirmed" at bounding box center [418, 32] width 91 height 13
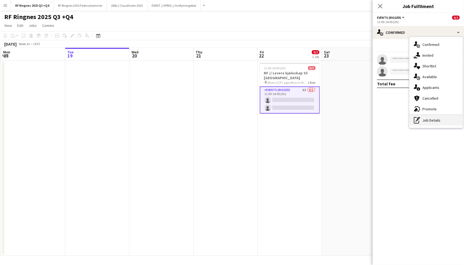
click at [439, 119] on div "pen-write Job Details" at bounding box center [436, 120] width 53 height 11
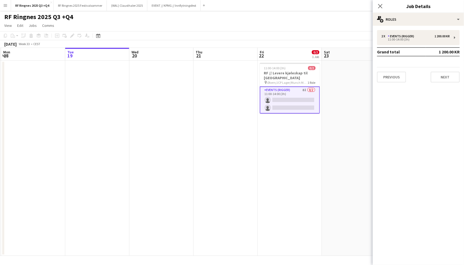
click at [409, 27] on div "2 x Events (Rigger) 1 200.00 KR 11:00-14:00 (3h) Grand total 1 200.00 KR Previo…" at bounding box center [418, 56] width 91 height 61
click at [409, 35] on div "Events (Rigger)" at bounding box center [402, 36] width 28 height 4
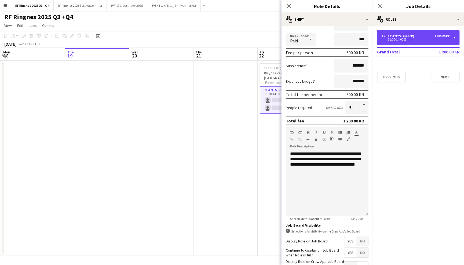
scroll to position [62, 0]
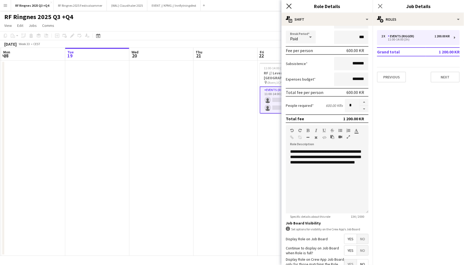
click at [290, 6] on icon "Close pop-in" at bounding box center [288, 5] width 5 height 5
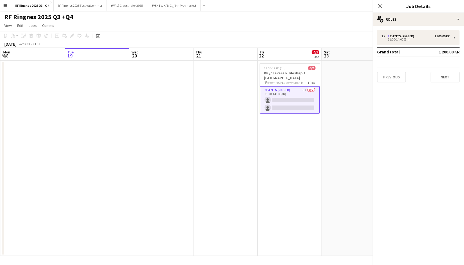
click at [290, 24] on app-page-menu "View Day view expanded Day view collapsed Month view Date picker Jump to today …" at bounding box center [232, 26] width 464 height 10
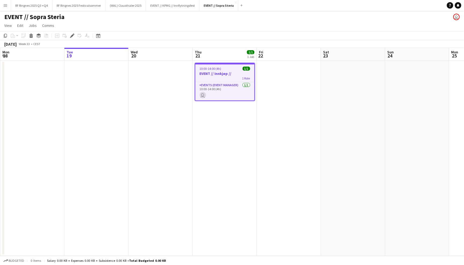
scroll to position [0, 184]
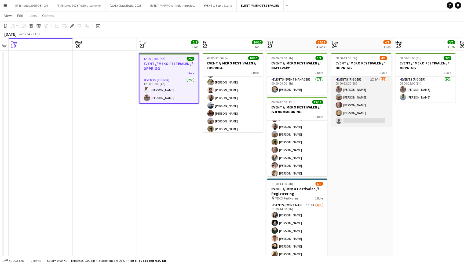
scroll to position [8, 0]
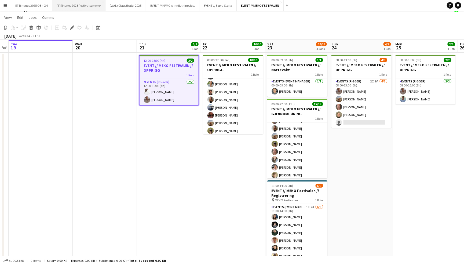
click at [77, 5] on button "RF Ringnes 2025 Festivalsommer Close" at bounding box center [78, 5] width 53 height 10
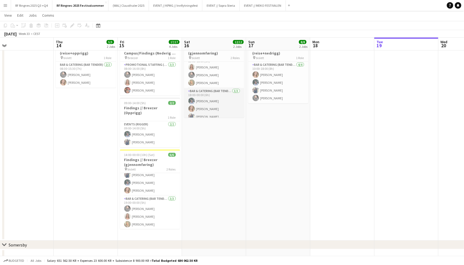
scroll to position [4, 0]
click at [315, 22] on app-toolbar "Copy Paste Paste Command V Paste with crew Command Shift V Paste linked Job [GE…" at bounding box center [232, 25] width 464 height 9
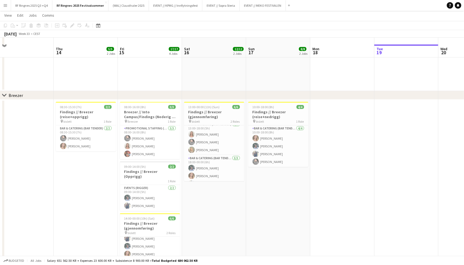
scroll to position [107, 0]
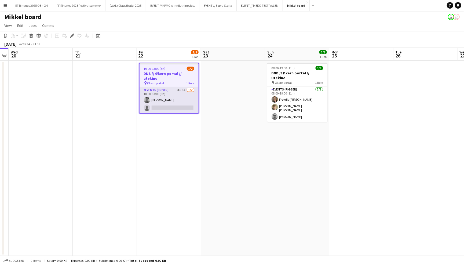
click at [178, 87] on app-card-role "Events (Driver) 3I 1A [DATE] 10:00-13:00 (3h) [PERSON_NAME] single-neutral-acti…" at bounding box center [169, 100] width 59 height 26
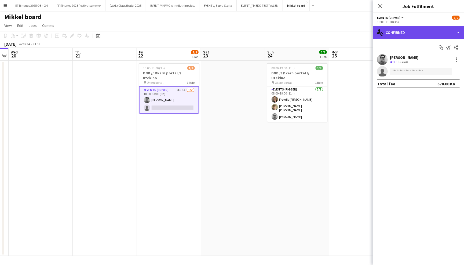
click at [430, 29] on div "single-neutral-actions-check-2 Confirmed" at bounding box center [418, 32] width 91 height 13
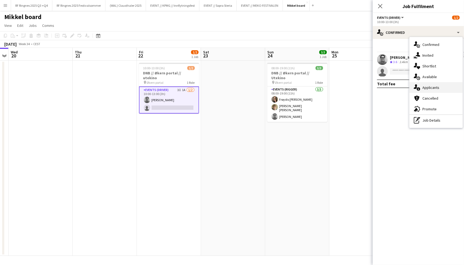
click at [440, 90] on div "single-neutral-actions-information Applicants" at bounding box center [436, 87] width 53 height 11
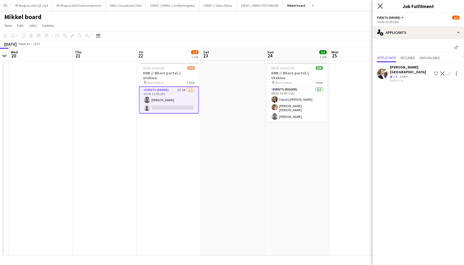
click at [380, 5] on icon "Close pop-in" at bounding box center [380, 5] width 5 height 5
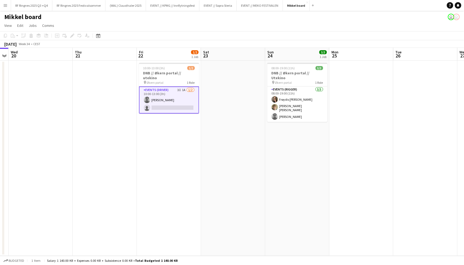
click at [367, 23] on app-page-menu "View Day view expanded Day view collapsed Month view Date picker Jump to today …" at bounding box center [232, 26] width 464 height 10
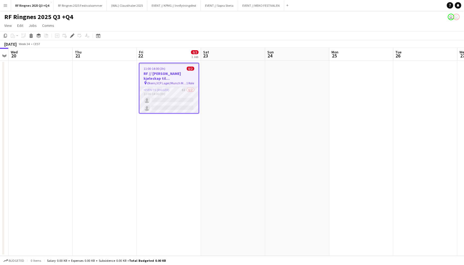
click at [172, 100] on app-card-role "Events (Rigger) 8I 0/2 11:00-14:00 (3h) single-neutral-actions single-neutral-a…" at bounding box center [169, 100] width 59 height 26
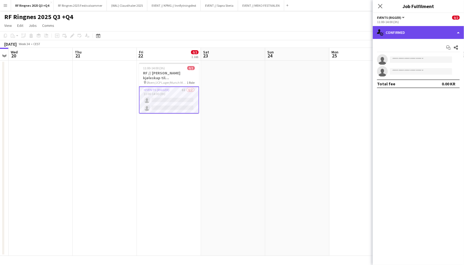
click at [412, 30] on div "single-neutral-actions-check-2 Confirmed" at bounding box center [418, 32] width 91 height 13
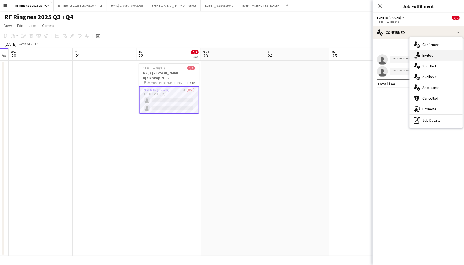
click at [423, 52] on div "single-neutral-actions-share-1 Invited" at bounding box center [436, 55] width 53 height 11
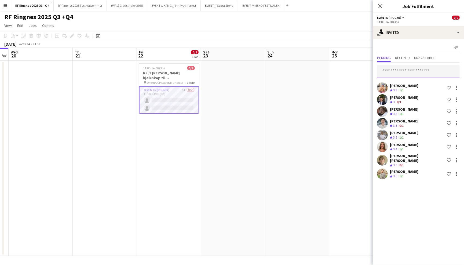
click at [405, 71] on input "text" at bounding box center [418, 71] width 83 height 13
type input "******"
click at [411, 43] on div "Send notification" at bounding box center [418, 47] width 83 height 9
drag, startPoint x: 401, startPoint y: 71, endPoint x: 345, endPoint y: 69, distance: 56.7
click at [345, 69] on body "Menu Boards Boards Boards All jobs Status Workforce Workforce My Workforce Recr…" at bounding box center [232, 132] width 464 height 265
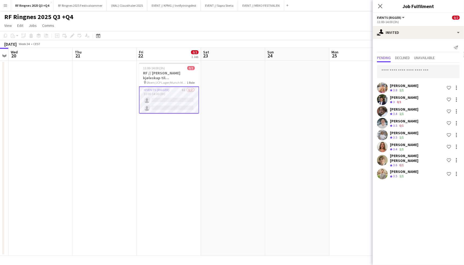
click at [303, 27] on app-page-menu "View Day view expanded Day view collapsed Month view Date picker Jump to [DATE]…" at bounding box center [232, 26] width 464 height 10
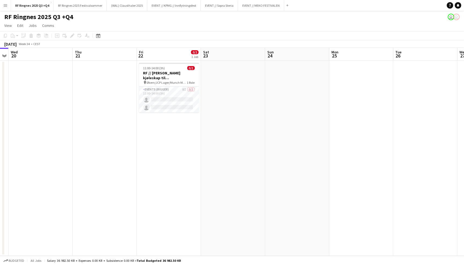
scroll to position [0, 184]
click at [164, 128] on app-date-cell "11:00-14:00 (3h) 0/2 RF // Levere kjøleskap til Oslo Runway pin Økern/JCP Lager…" at bounding box center [169, 158] width 64 height 195
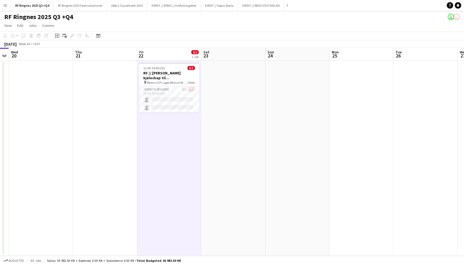
click at [171, 39] on app-toolbar "Copy Paste Paste Command V Paste with crew Command Shift V Paste linked Job Del…" at bounding box center [232, 35] width 464 height 9
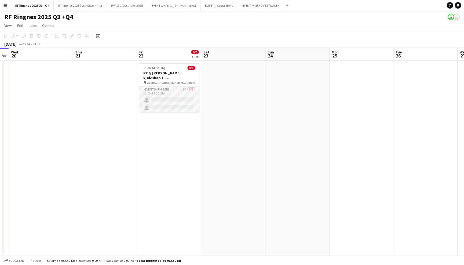
click at [180, 96] on app-card-role "Events (Rigger) 8I 0/2 11:00-14:00 (3h) single-neutral-actions single-neutral-a…" at bounding box center [169, 99] width 60 height 26
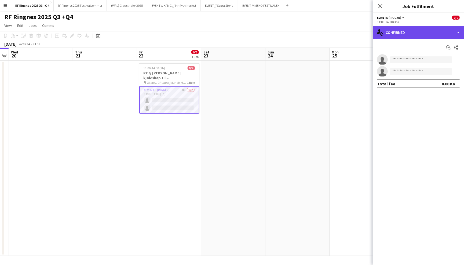
click at [414, 31] on div "single-neutral-actions-check-2 Confirmed" at bounding box center [418, 32] width 91 height 13
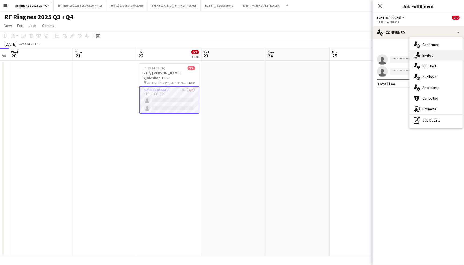
click at [433, 52] on div "single-neutral-actions-share-1 Invited" at bounding box center [436, 55] width 53 height 11
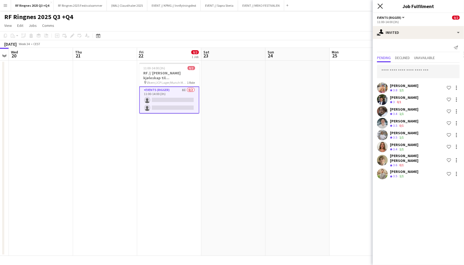
click at [379, 6] on icon at bounding box center [380, 5] width 5 height 5
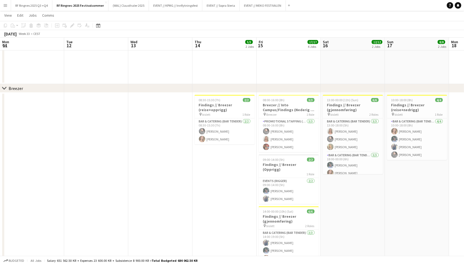
scroll to position [11, 0]
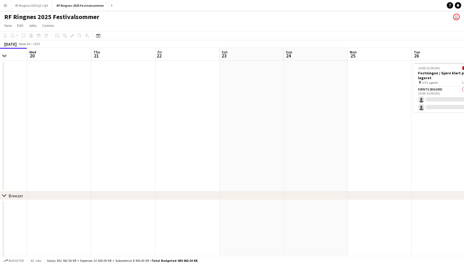
scroll to position [0, 230]
click at [41, 5] on button "RF Ringnes 2025 Q3 +Q4 Close" at bounding box center [31, 5] width 41 height 10
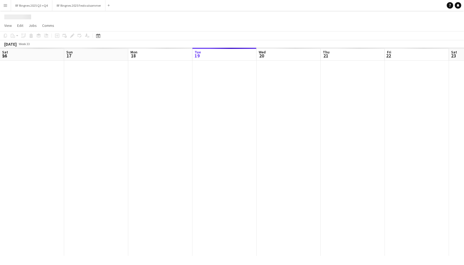
scroll to position [0, 128]
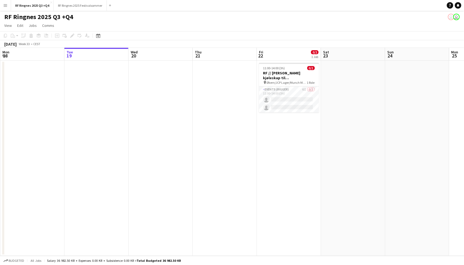
click at [255, 34] on app-toolbar "Copy Paste Paste Command V Paste with crew Command Shift V Paste linked Job [GE…" at bounding box center [232, 35] width 464 height 9
click at [289, 93] on app-card-role "Events (Rigger) 6I 0/2 11:00-14:00 (3h) single-neutral-actions single-neutral-a…" at bounding box center [289, 99] width 60 height 26
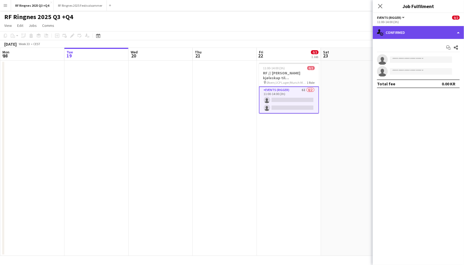
click at [437, 35] on div "single-neutral-actions-check-2 Confirmed" at bounding box center [418, 32] width 91 height 13
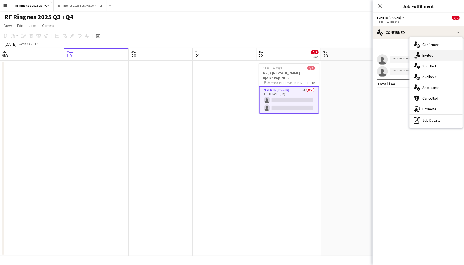
click at [450, 53] on div "single-neutral-actions-share-1 Invited" at bounding box center [436, 55] width 53 height 11
